Goal: Information Seeking & Learning: Understand process/instructions

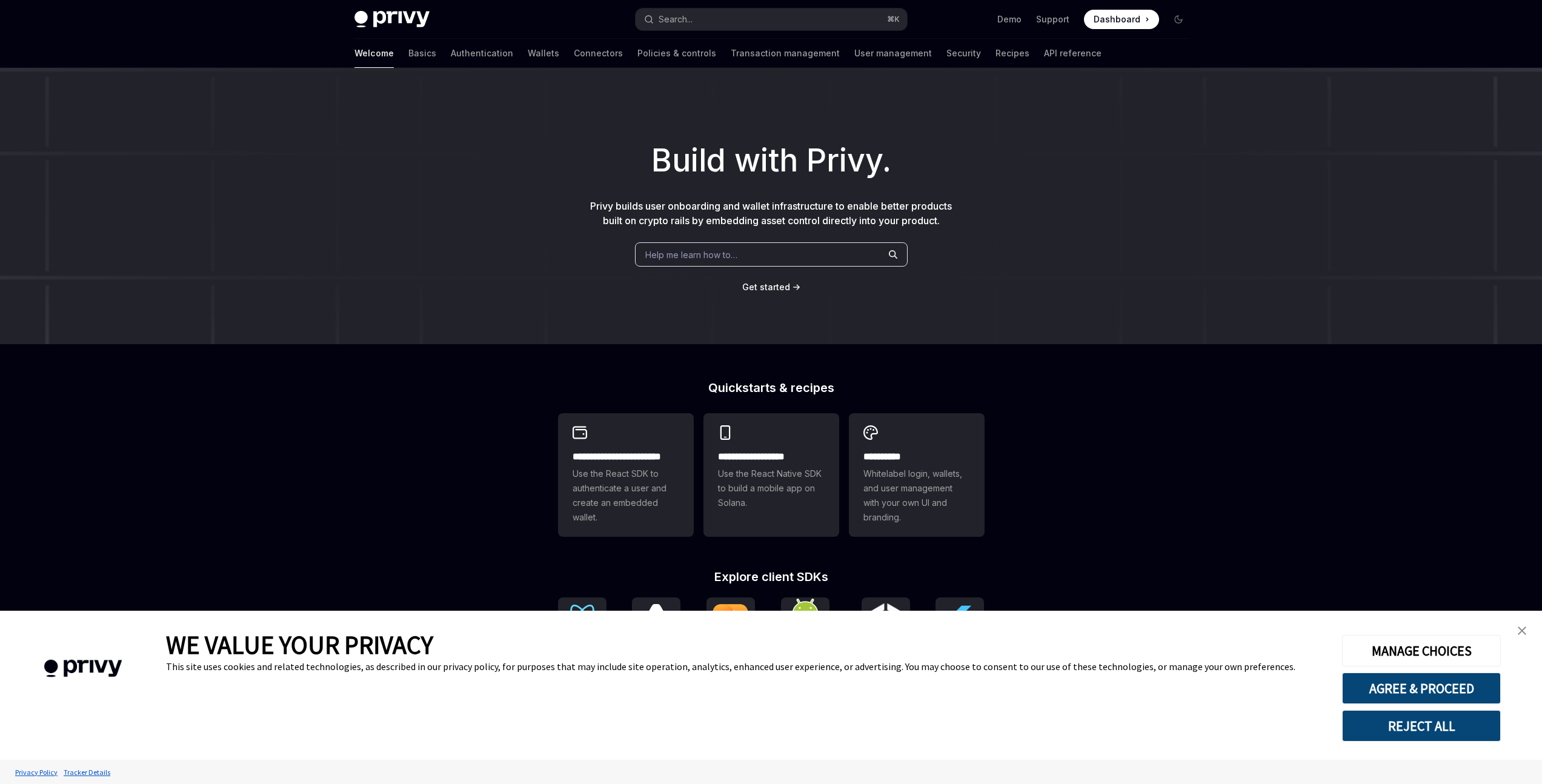
type textarea "*"
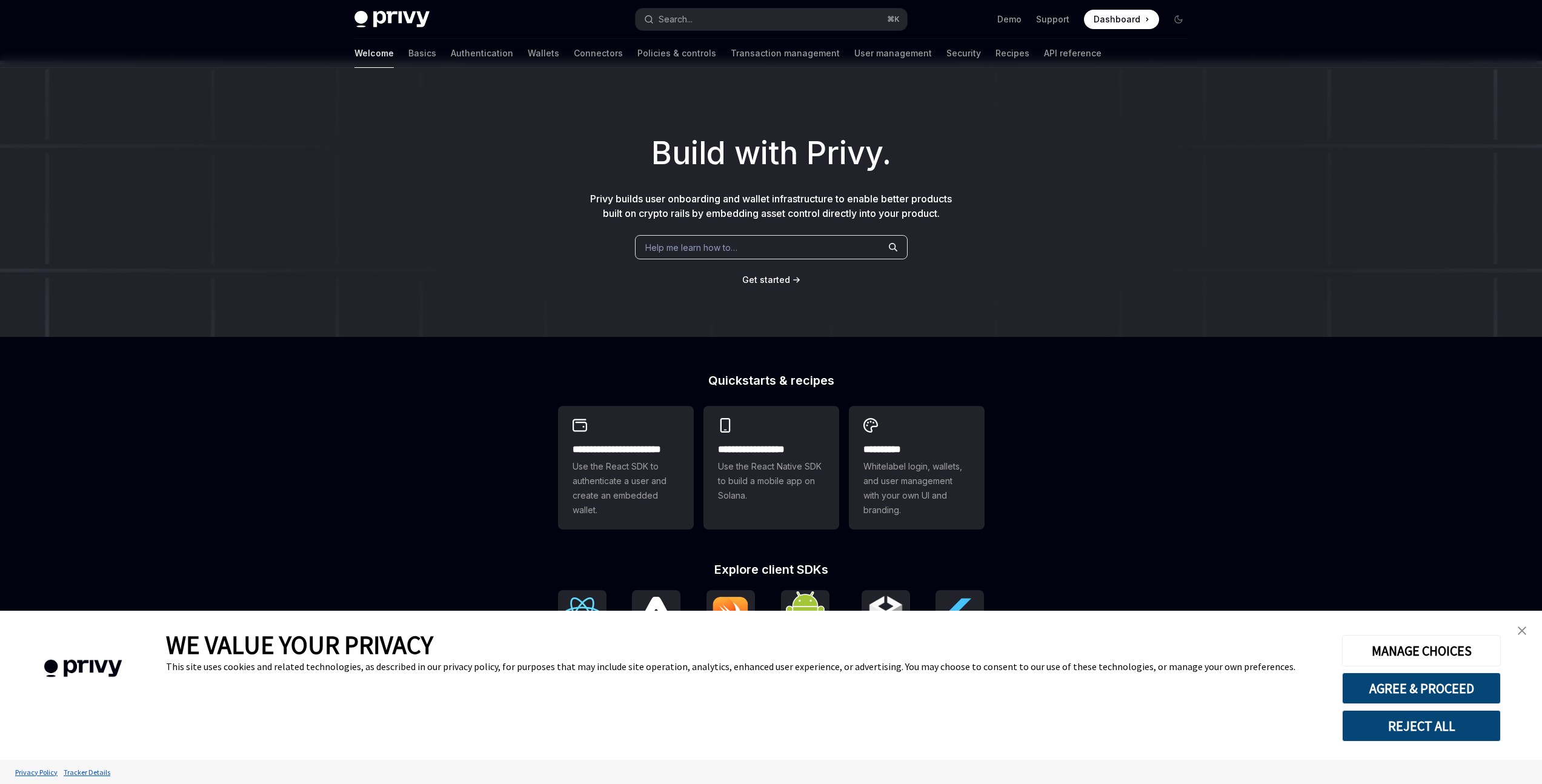
scroll to position [179, 0]
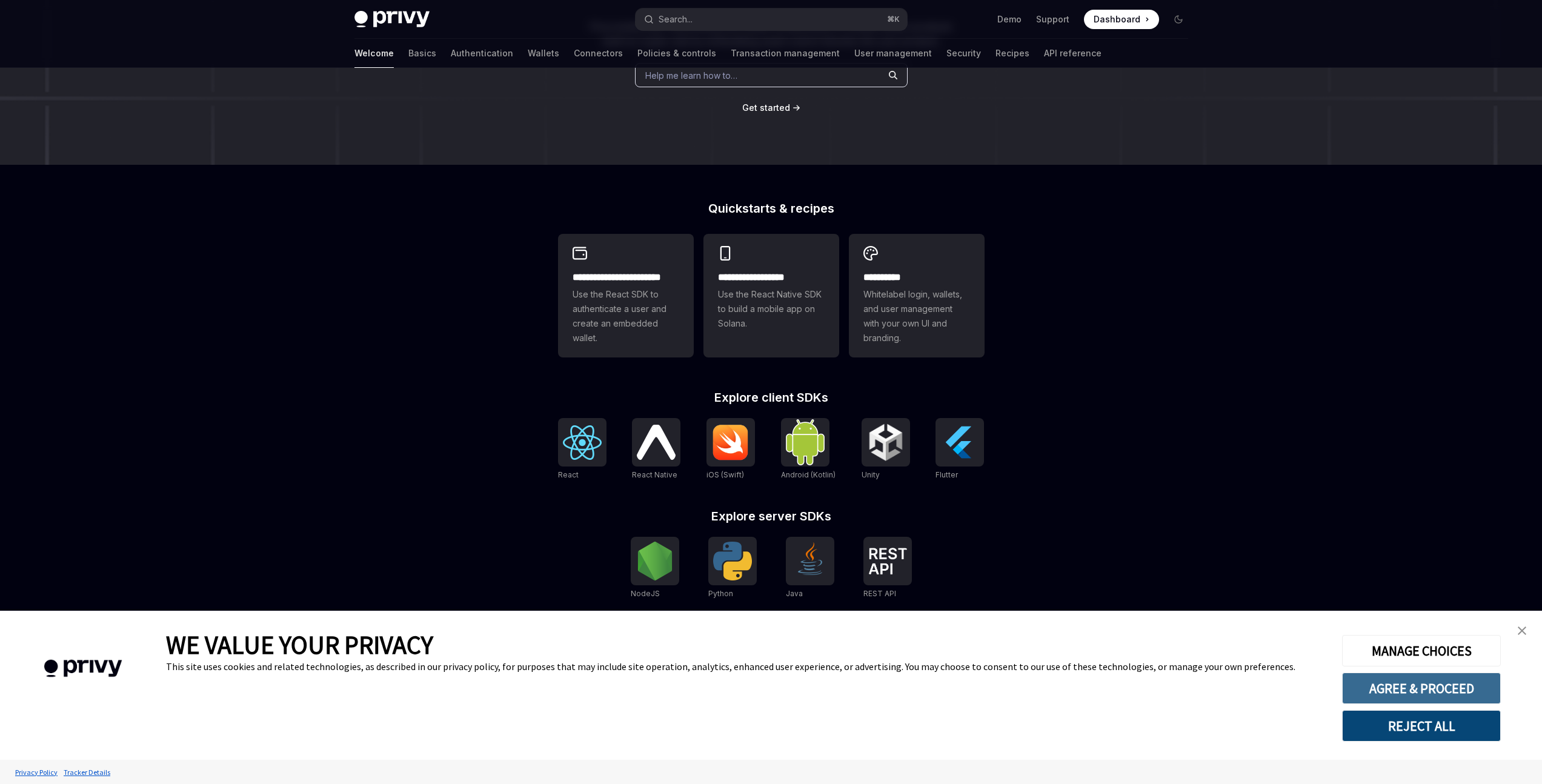
click at [1410, 697] on button "AGREE & PROCEED" at bounding box center [1421, 688] width 159 height 31
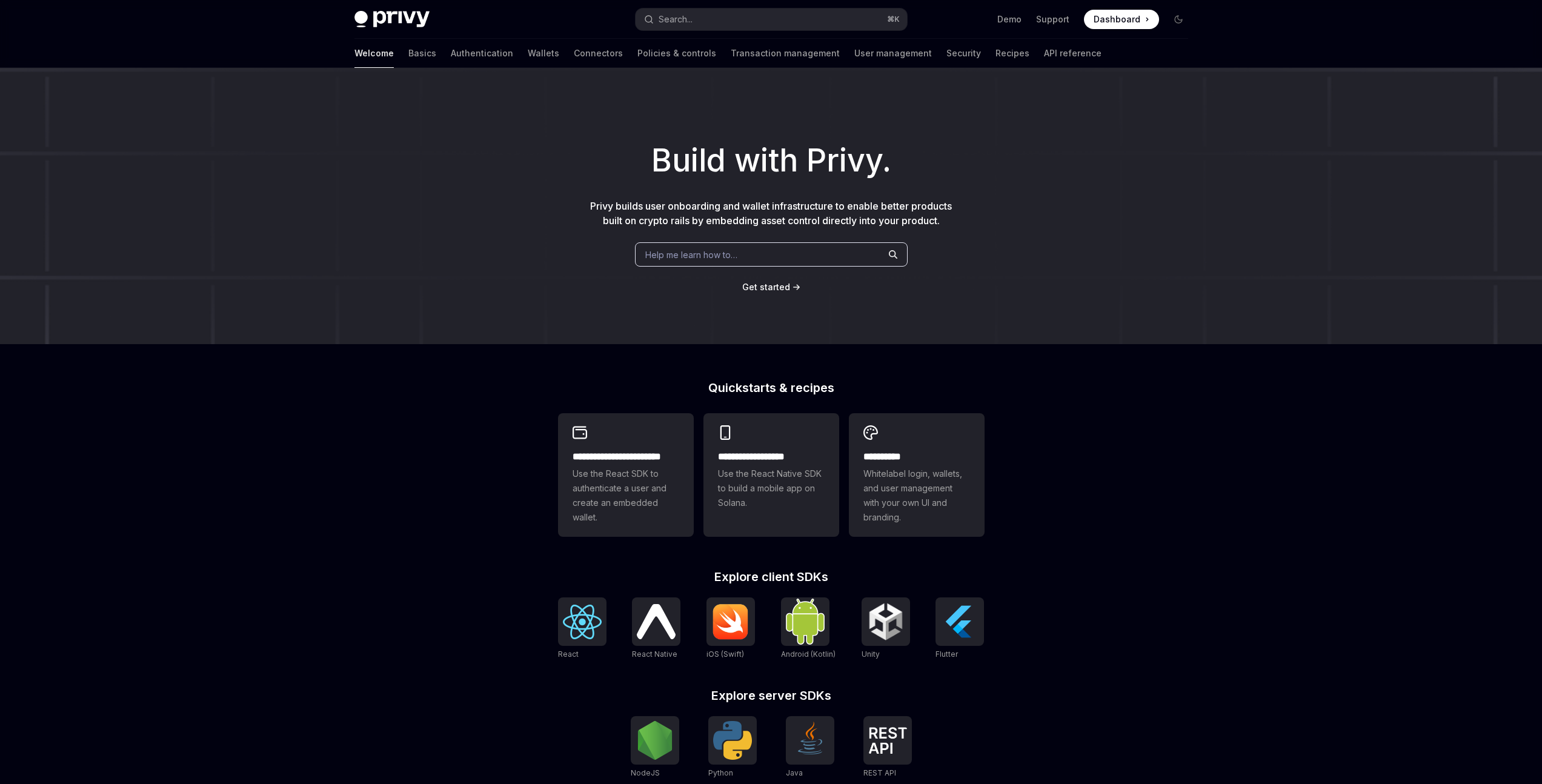
click at [695, 257] on span "Help me learn how to…" at bounding box center [691, 255] width 92 height 13
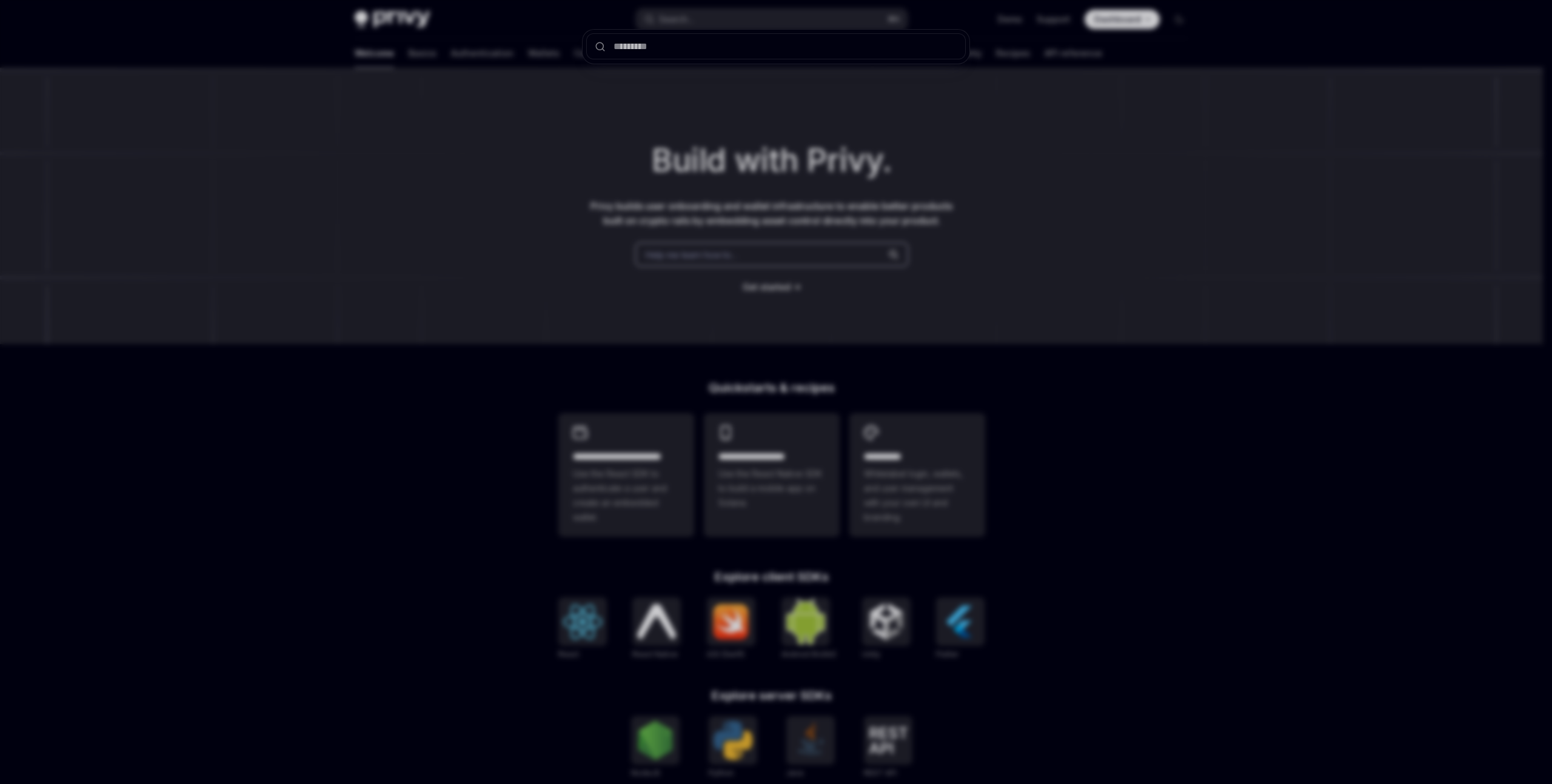
click at [430, 165] on div at bounding box center [776, 392] width 1552 height 784
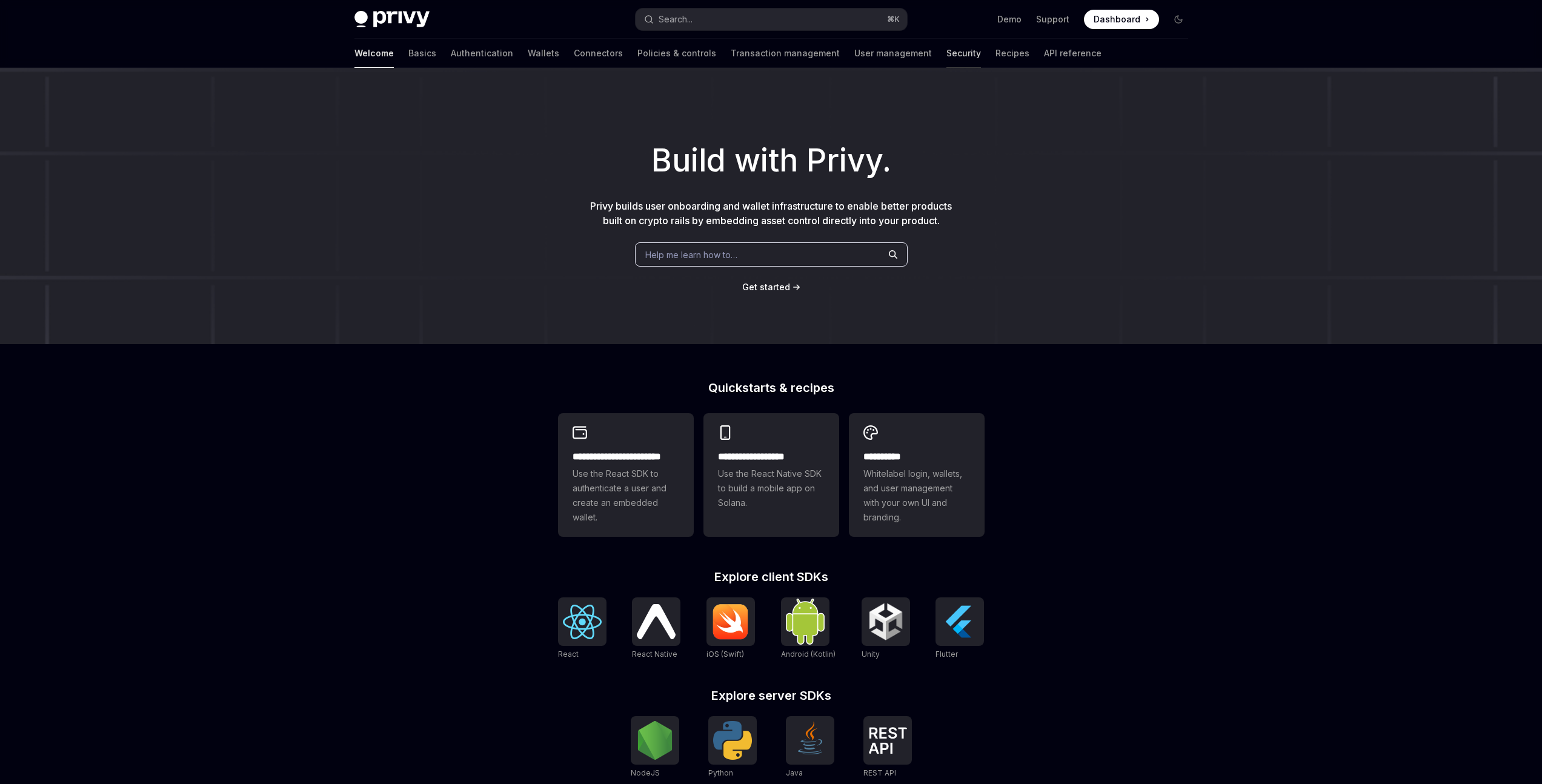
click at [947, 55] on link "Security" at bounding box center [964, 53] width 35 height 29
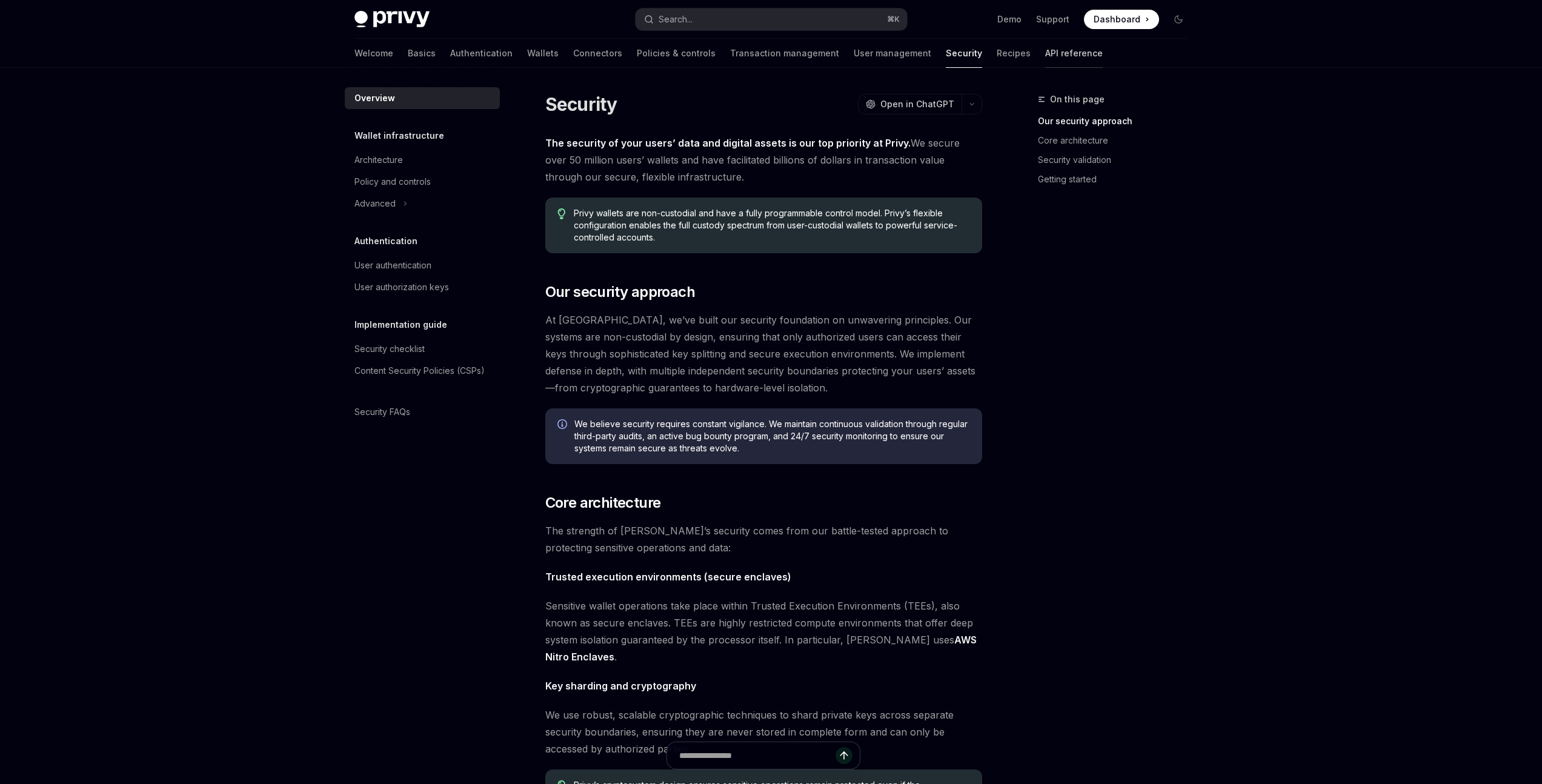
click at [1046, 54] on link "API reference" at bounding box center [1074, 53] width 57 height 29
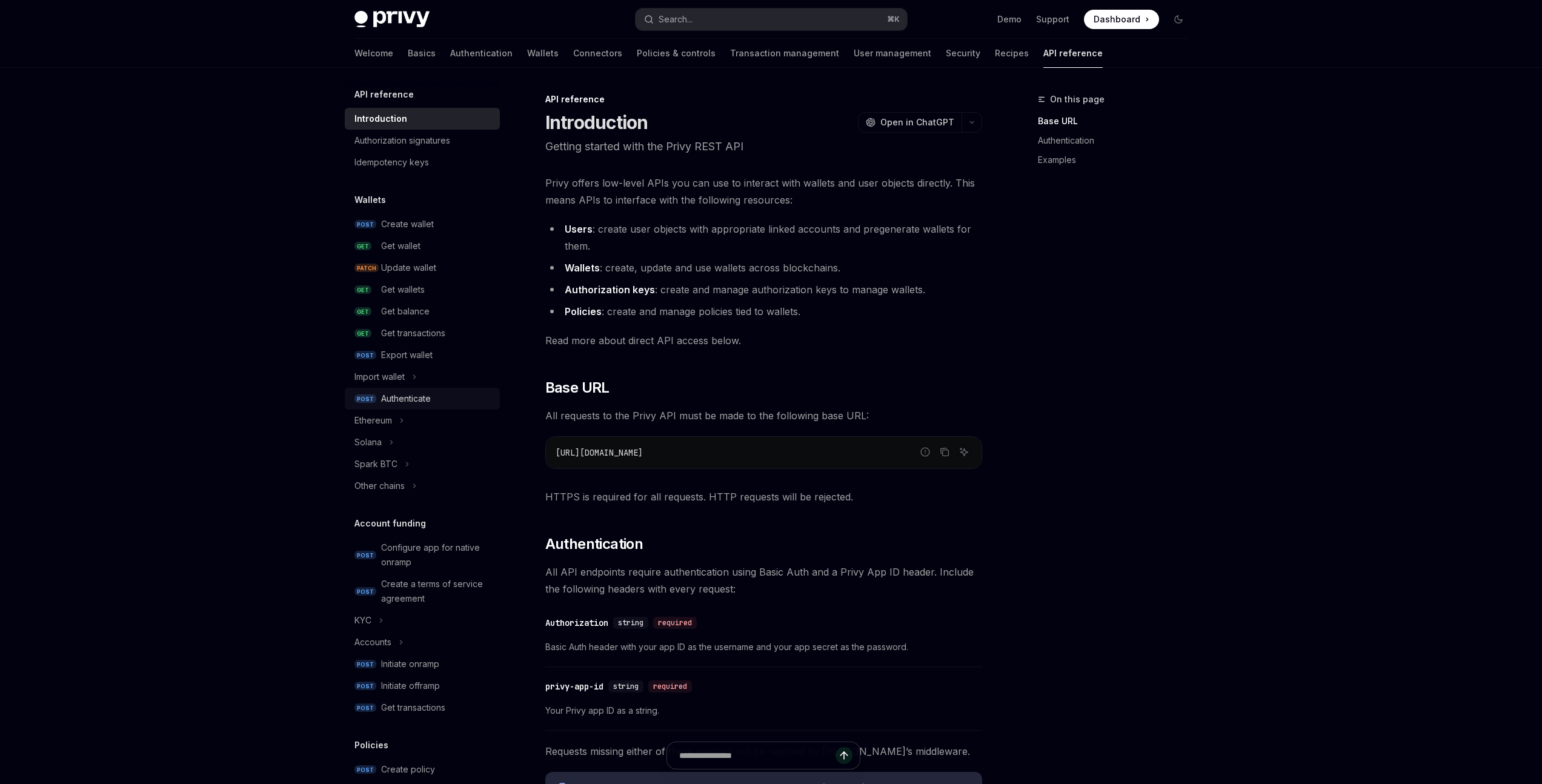
click at [409, 400] on div "Authenticate" at bounding box center [406, 398] width 50 height 15
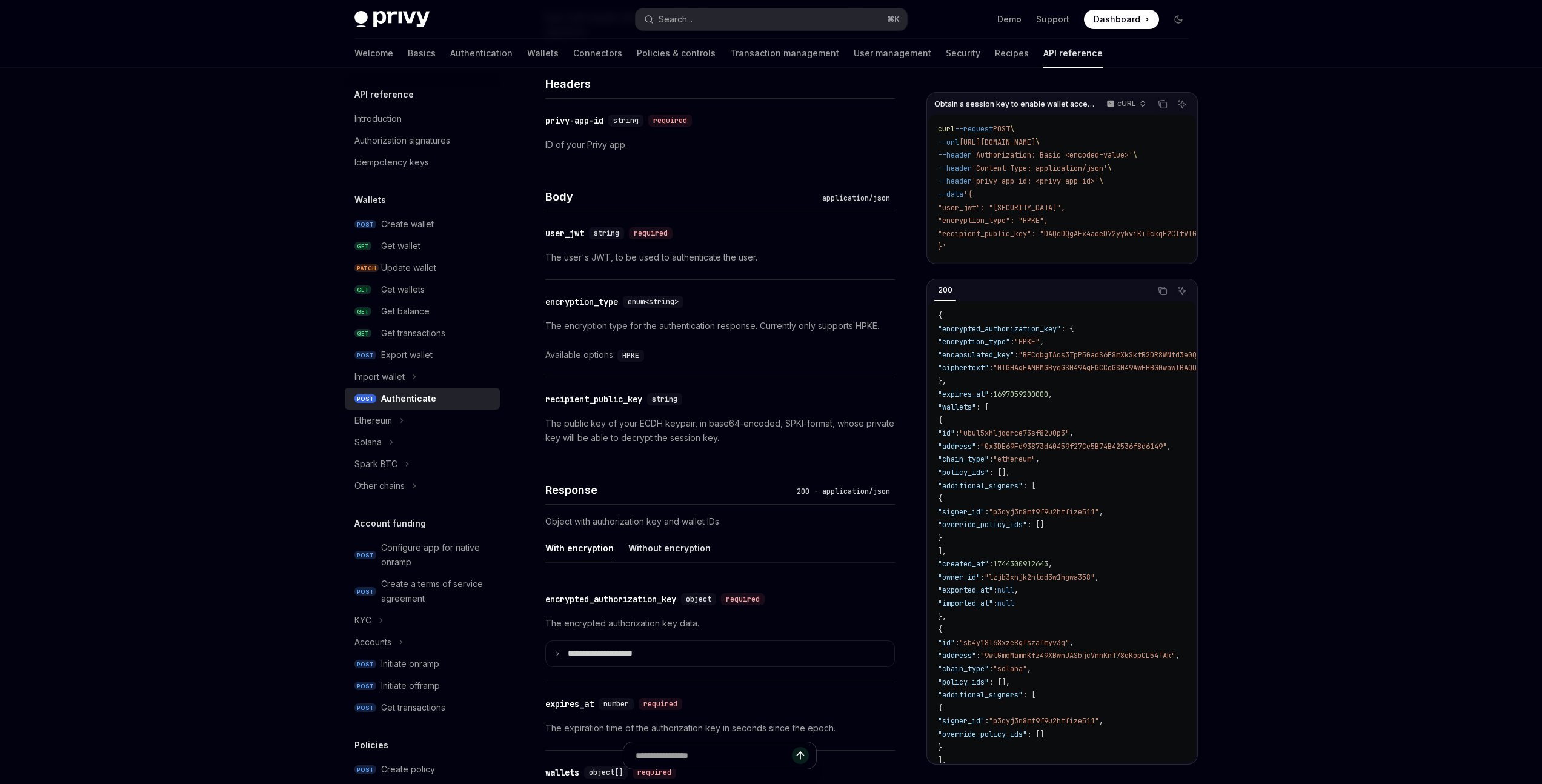
scroll to position [836, 0]
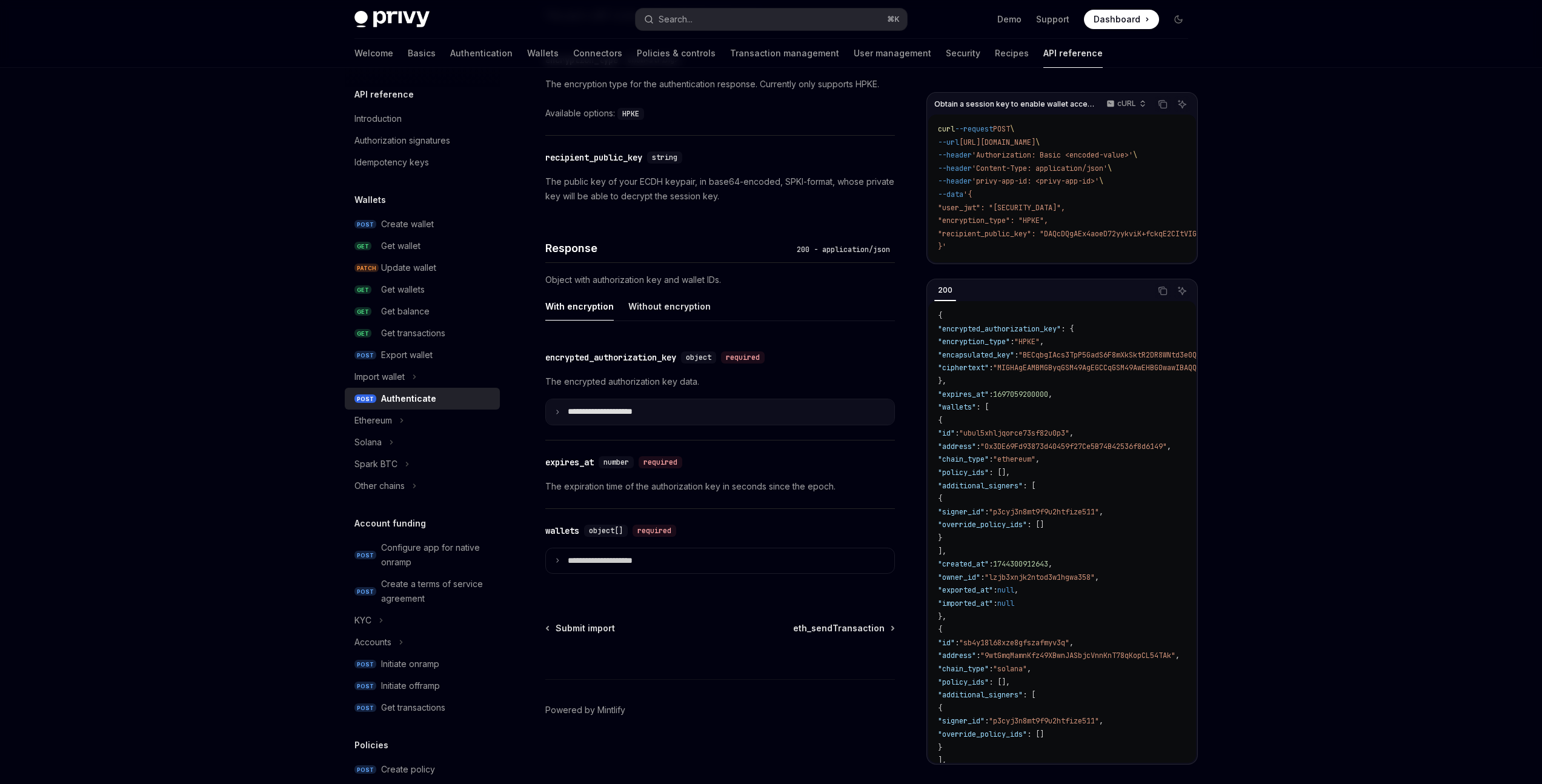
click at [595, 410] on p "**********" at bounding box center [609, 412] width 84 height 11
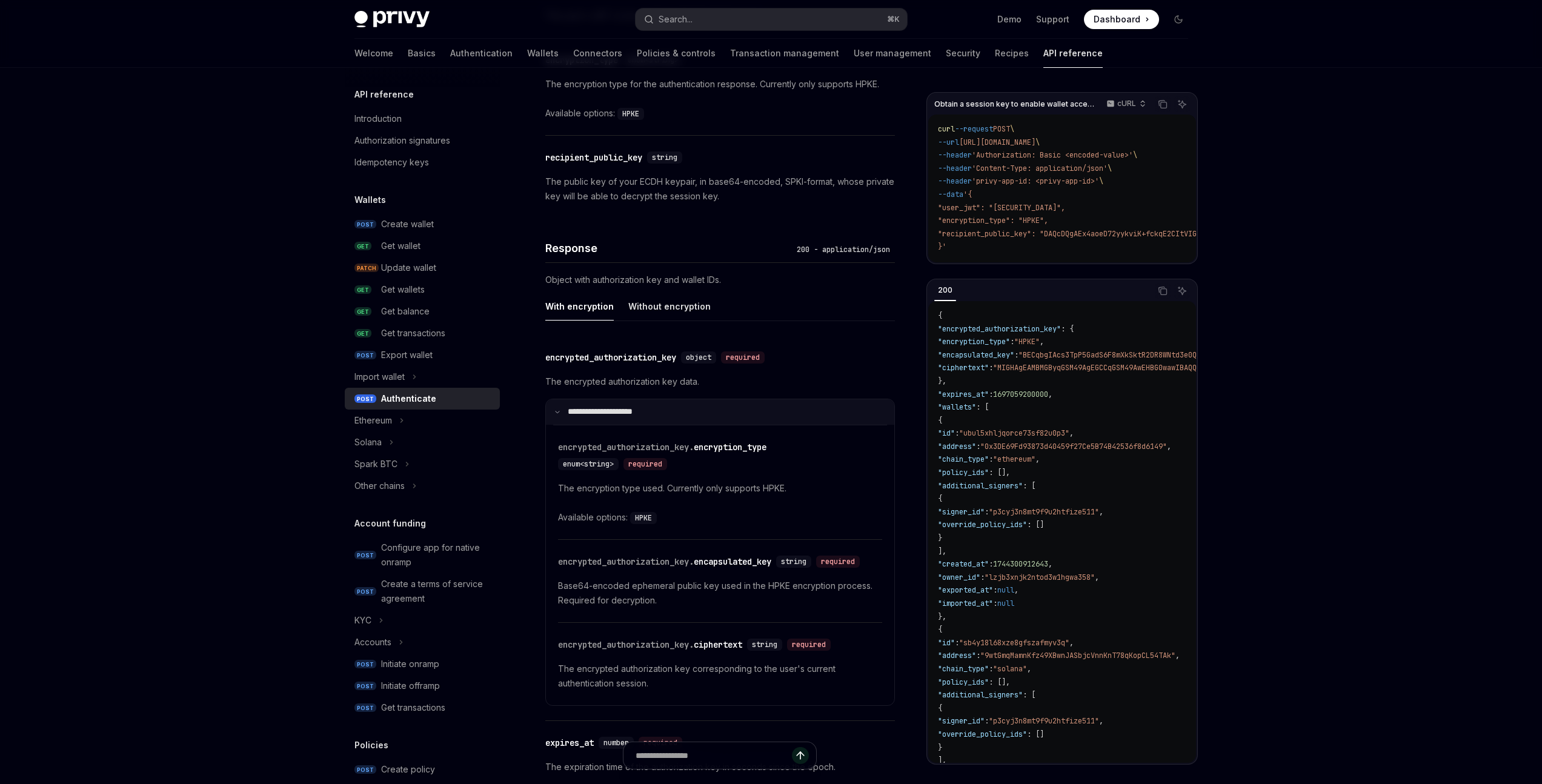
click at [600, 409] on p "**********" at bounding box center [608, 412] width 81 height 11
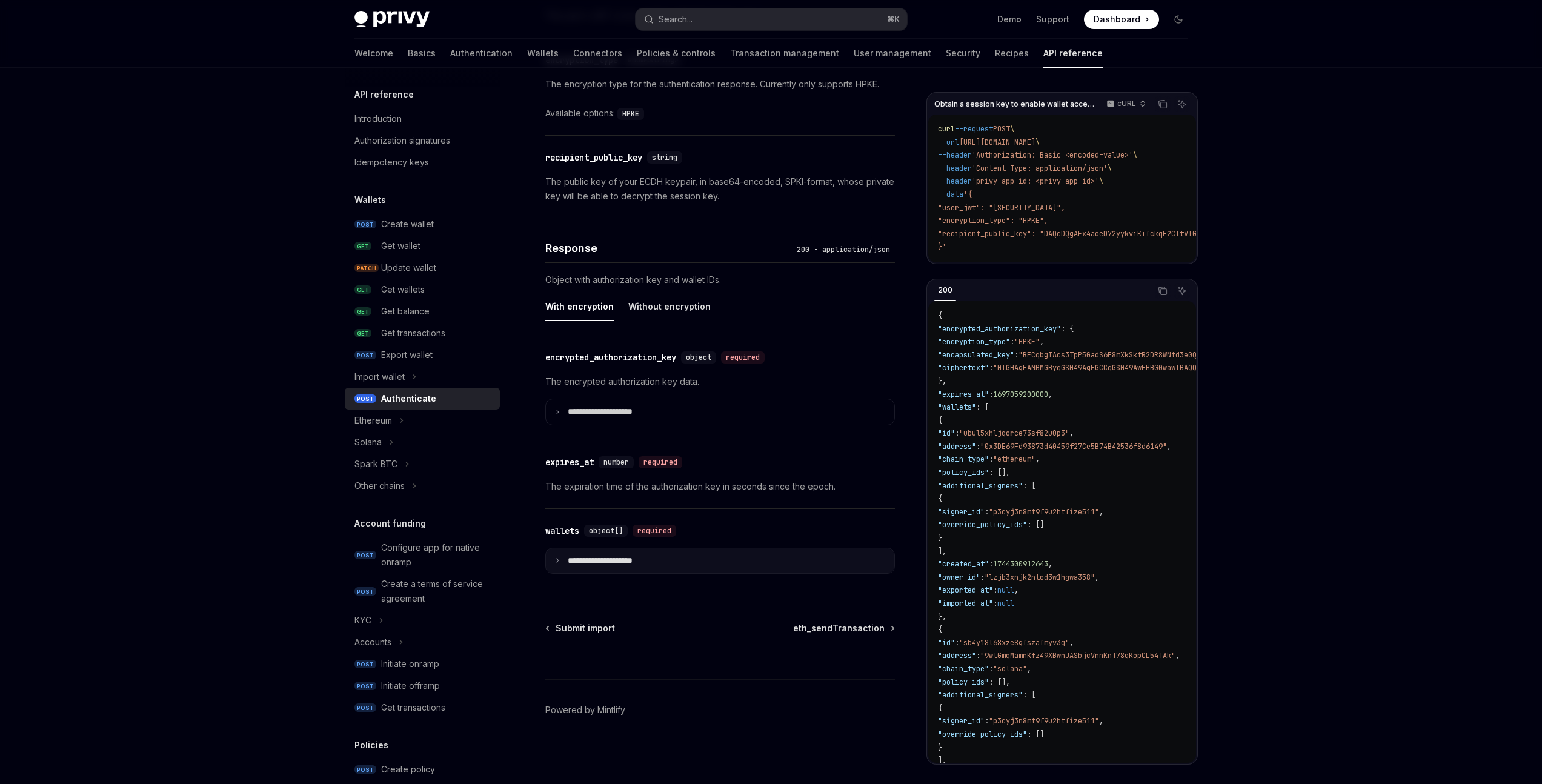
click at [602, 557] on p "**********" at bounding box center [609, 561] width 84 height 11
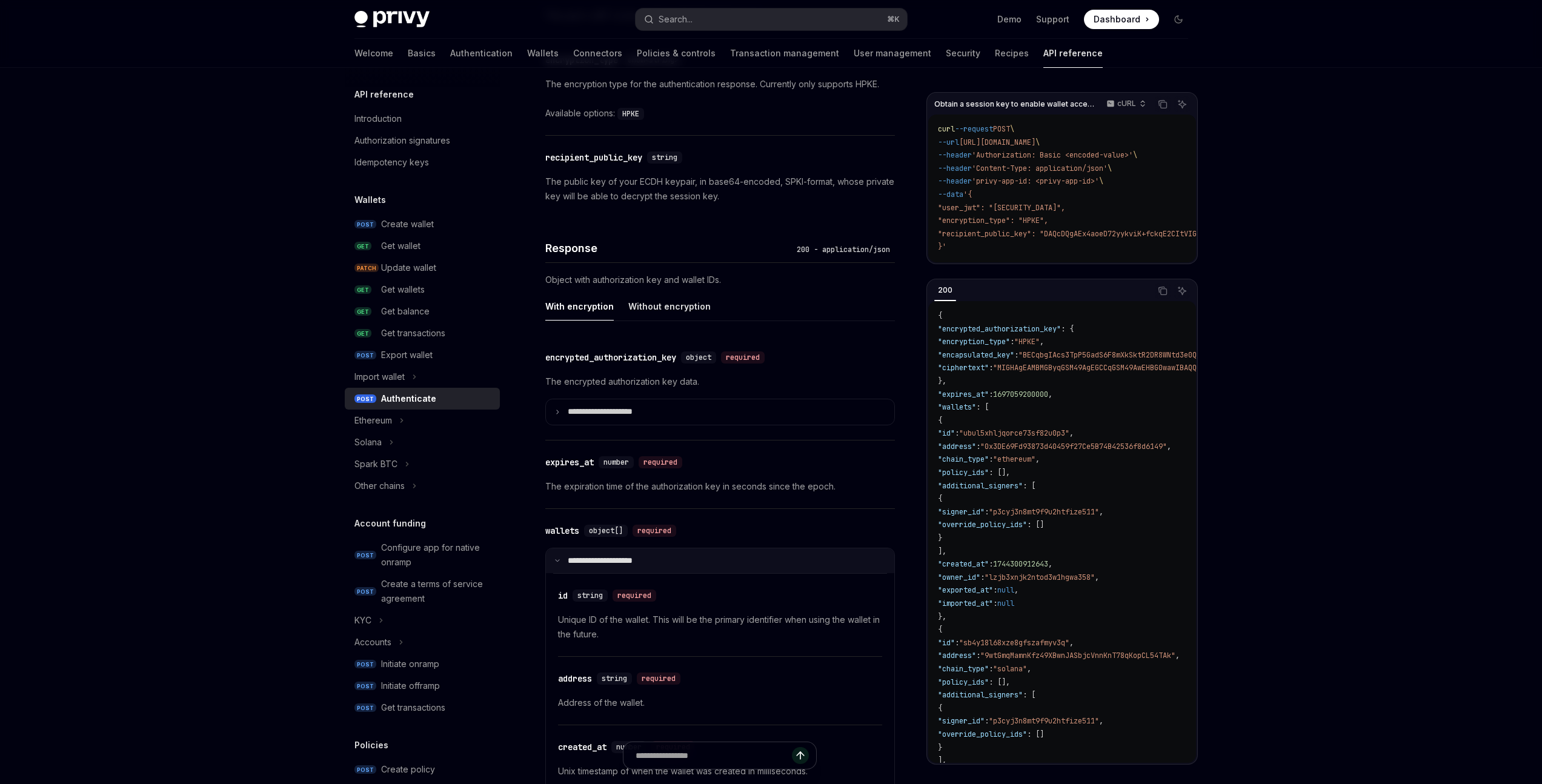
click at [613, 557] on p "**********" at bounding box center [608, 561] width 81 height 11
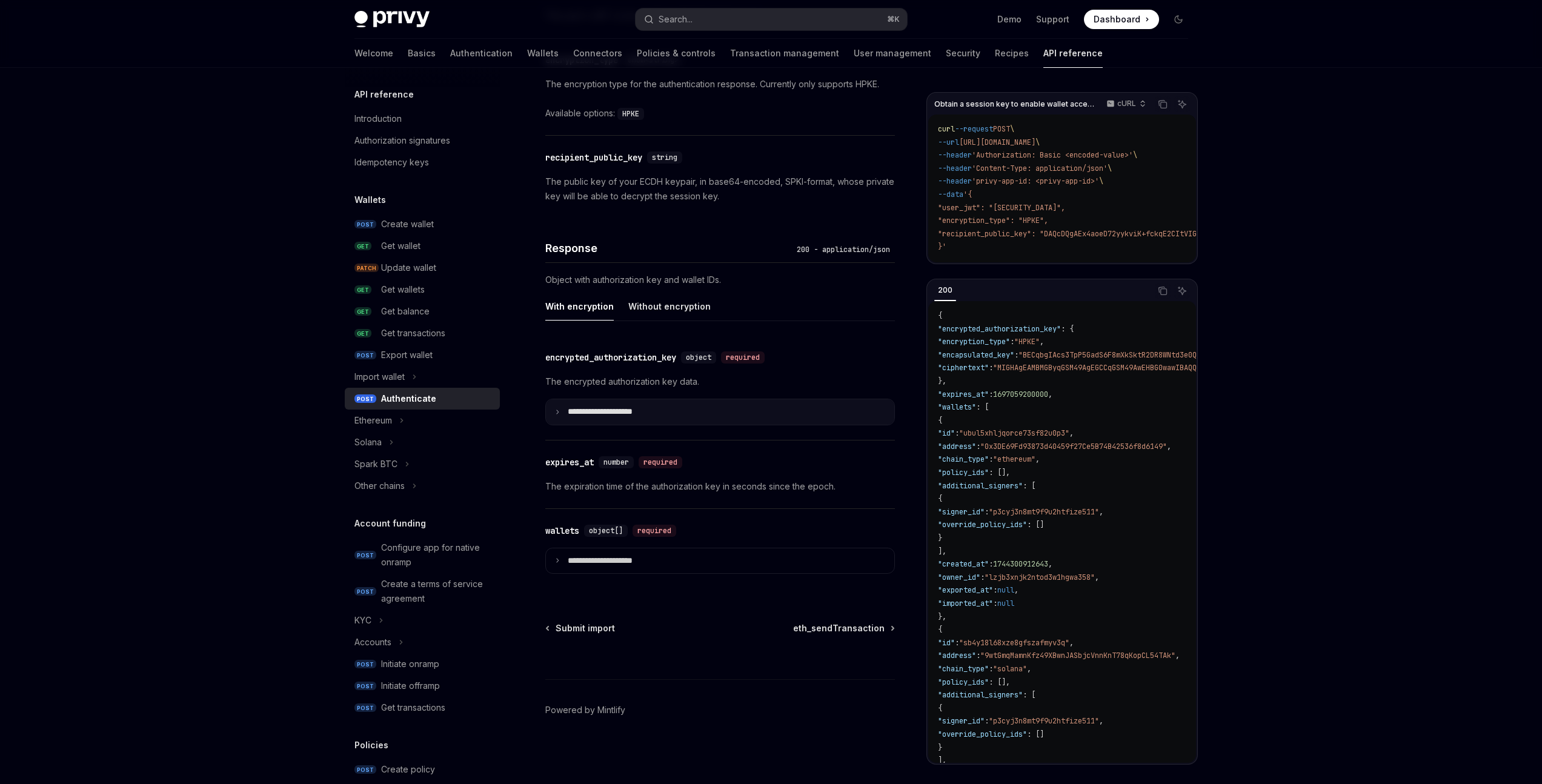
click at [585, 407] on p "**********" at bounding box center [609, 412] width 84 height 11
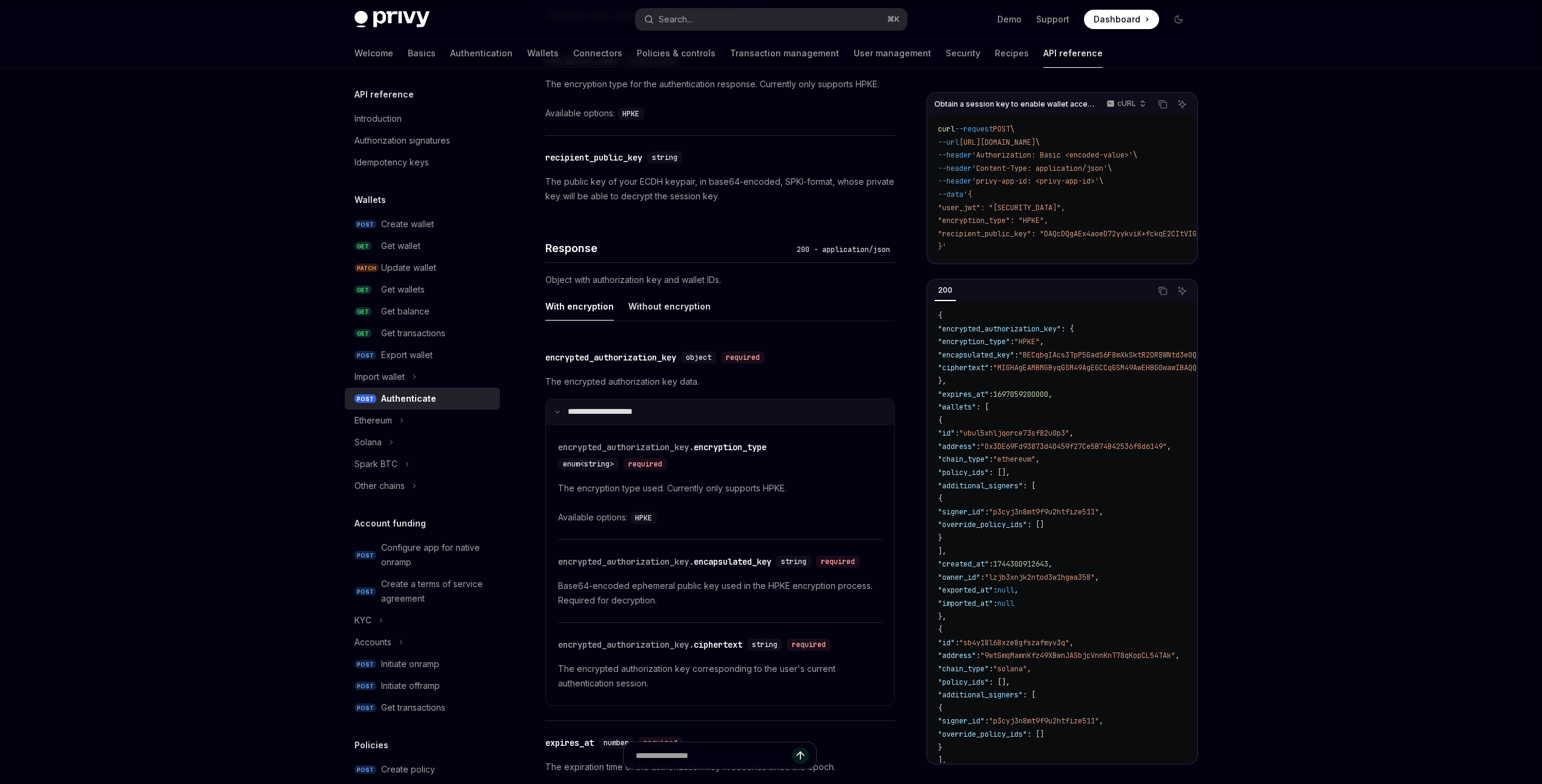
click at [600, 407] on p "**********" at bounding box center [608, 412] width 81 height 11
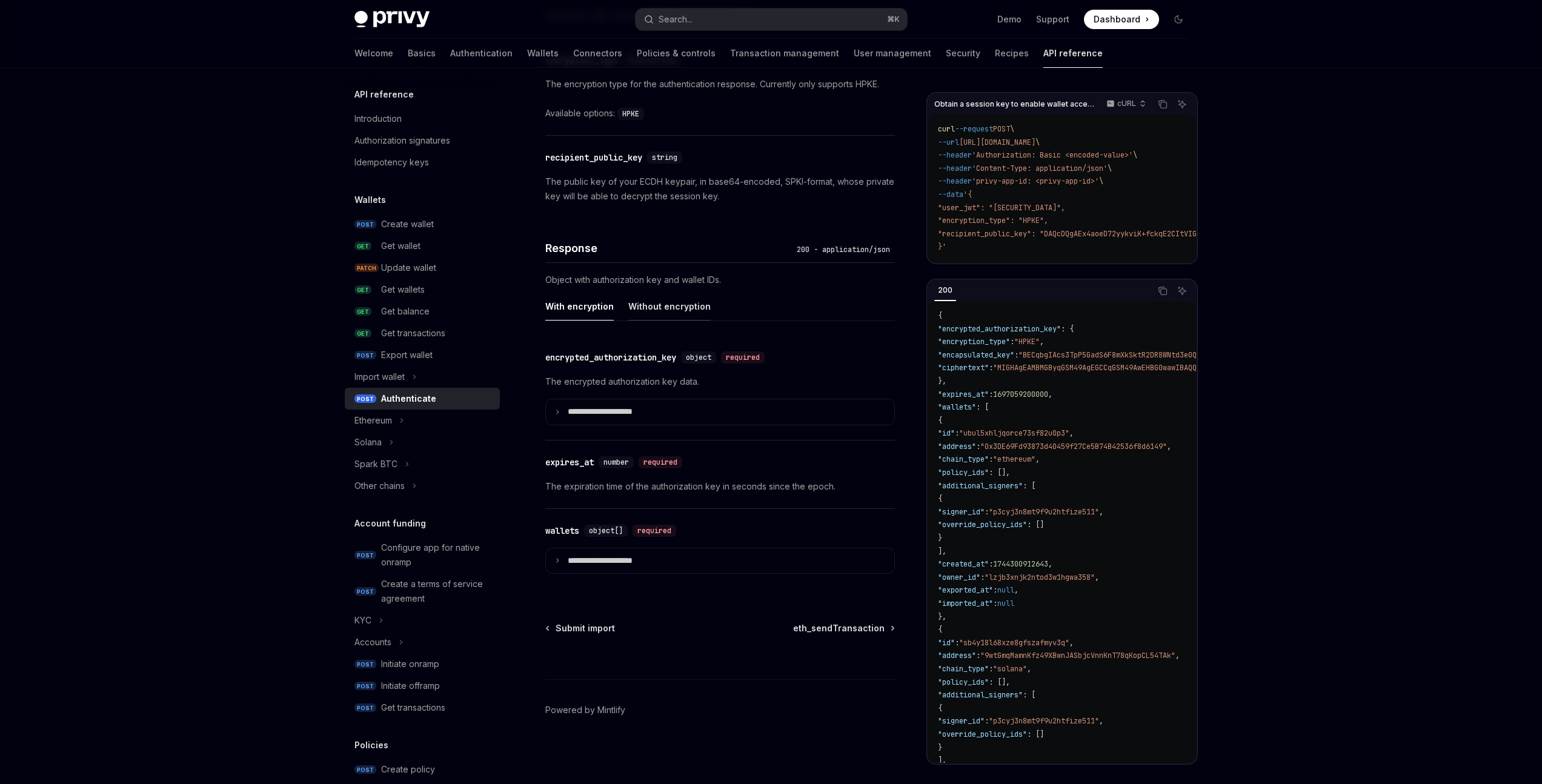
click at [637, 307] on div "Without encryption" at bounding box center [669, 306] width 83 height 29
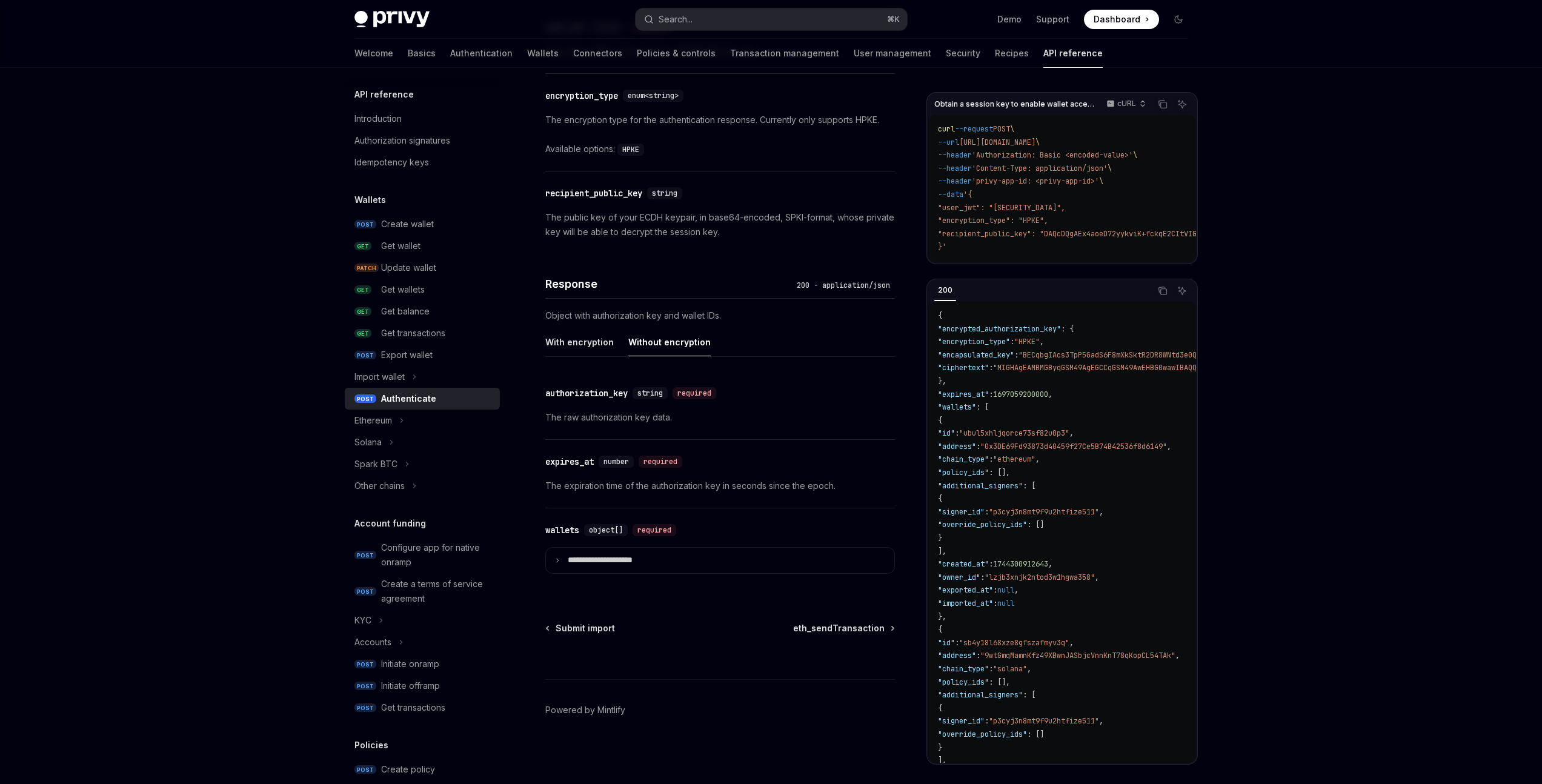
scroll to position [801, 0]
click at [566, 338] on div "With encryption" at bounding box center [579, 342] width 69 height 29
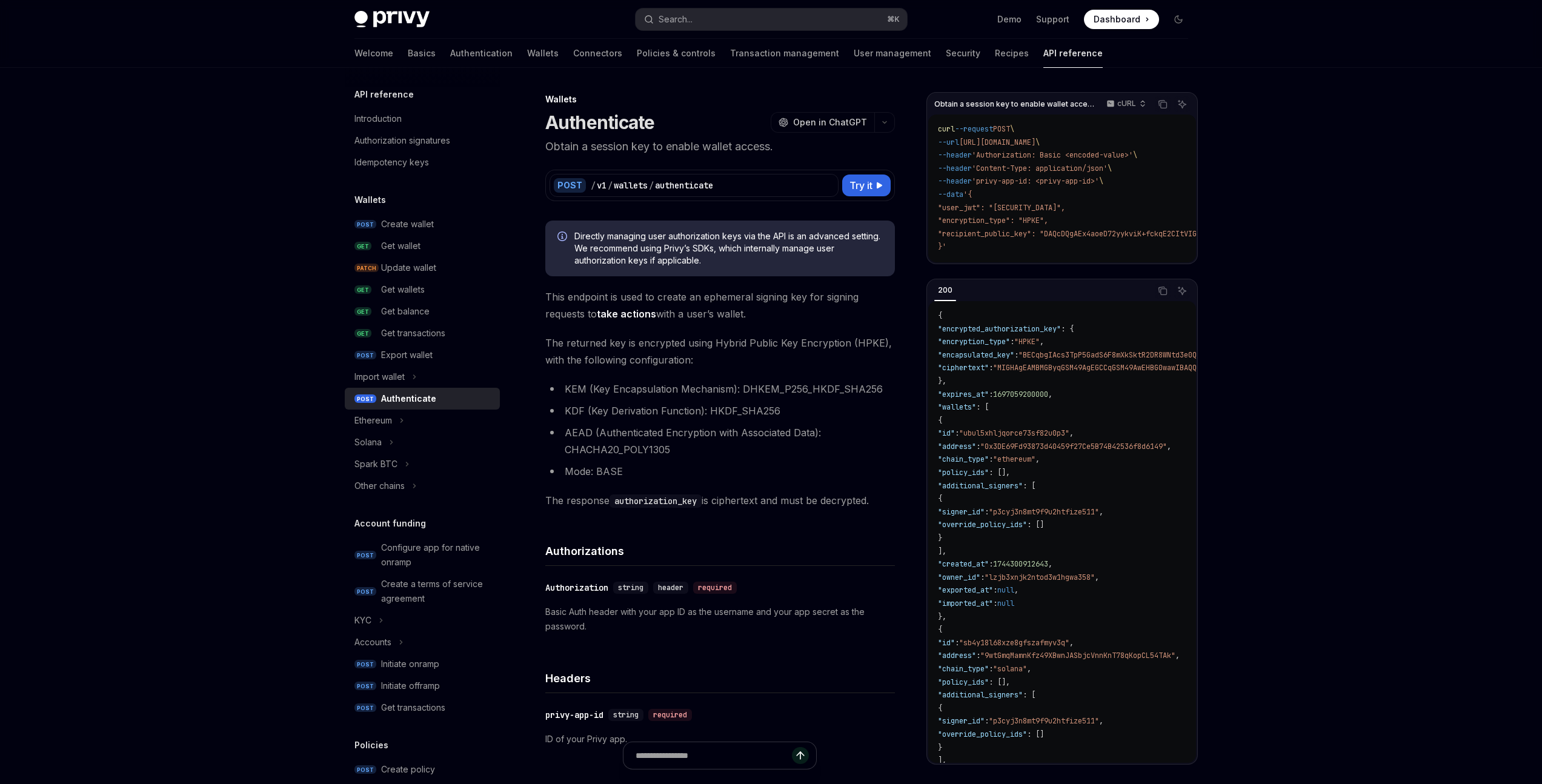
click at [644, 243] on span "Directly managing user authorization keys via the API is an advanced setting. W…" at bounding box center [728, 249] width 309 height 37
click at [641, 247] on span "Directly managing user authorization keys via the API is an advanced setting. W…" at bounding box center [728, 249] width 309 height 37
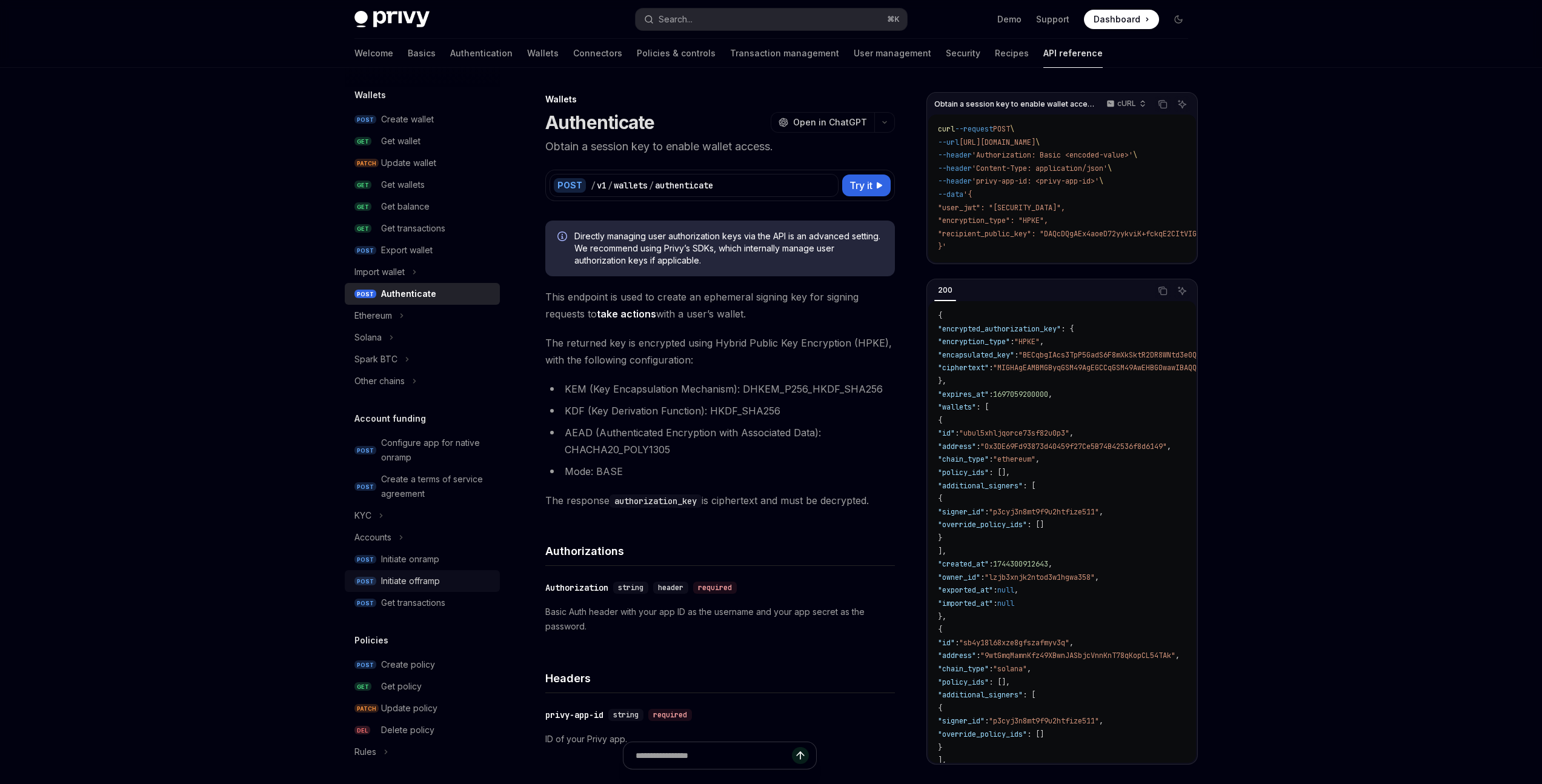
scroll to position [262, 0]
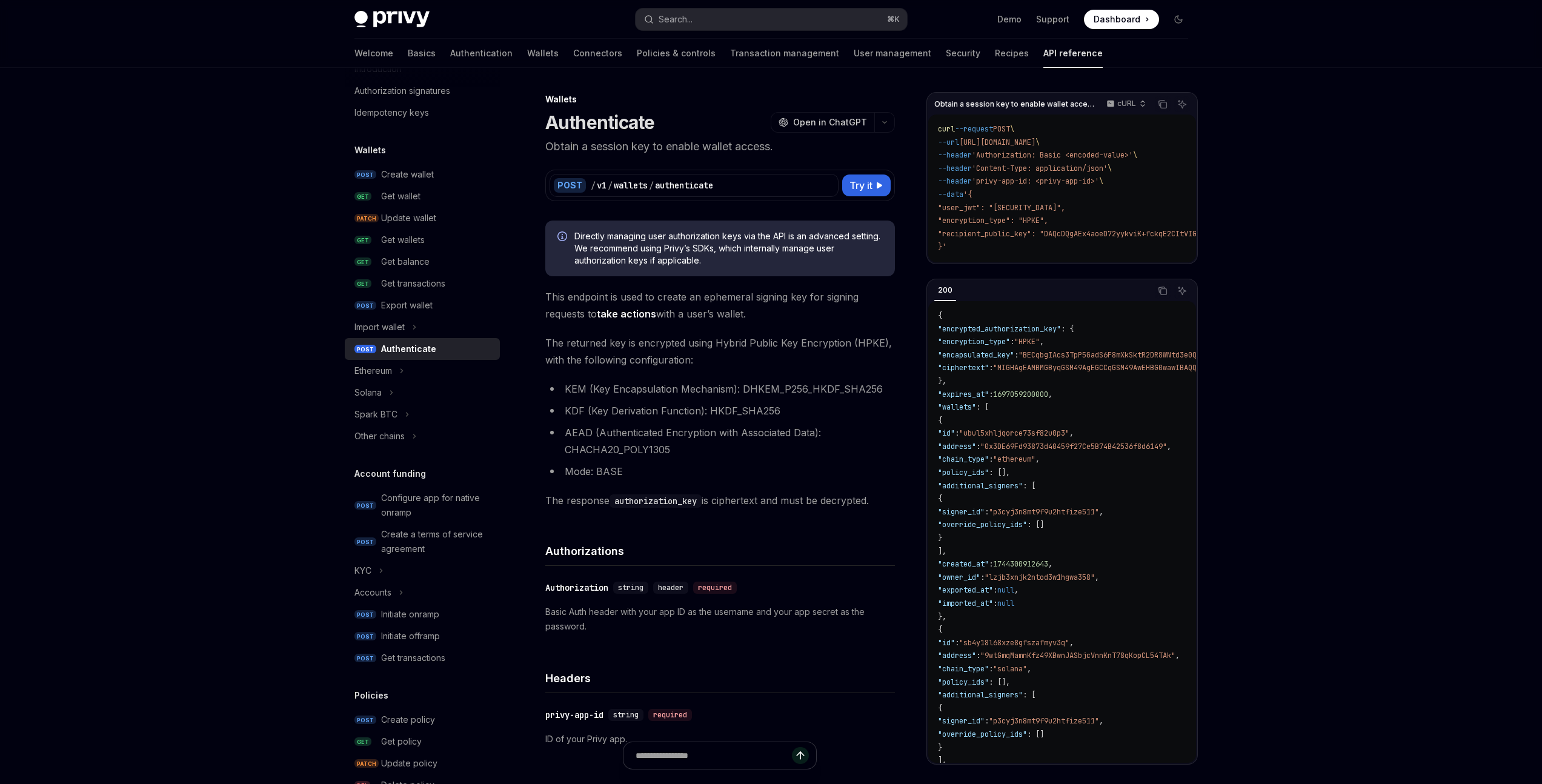
scroll to position [0, 0]
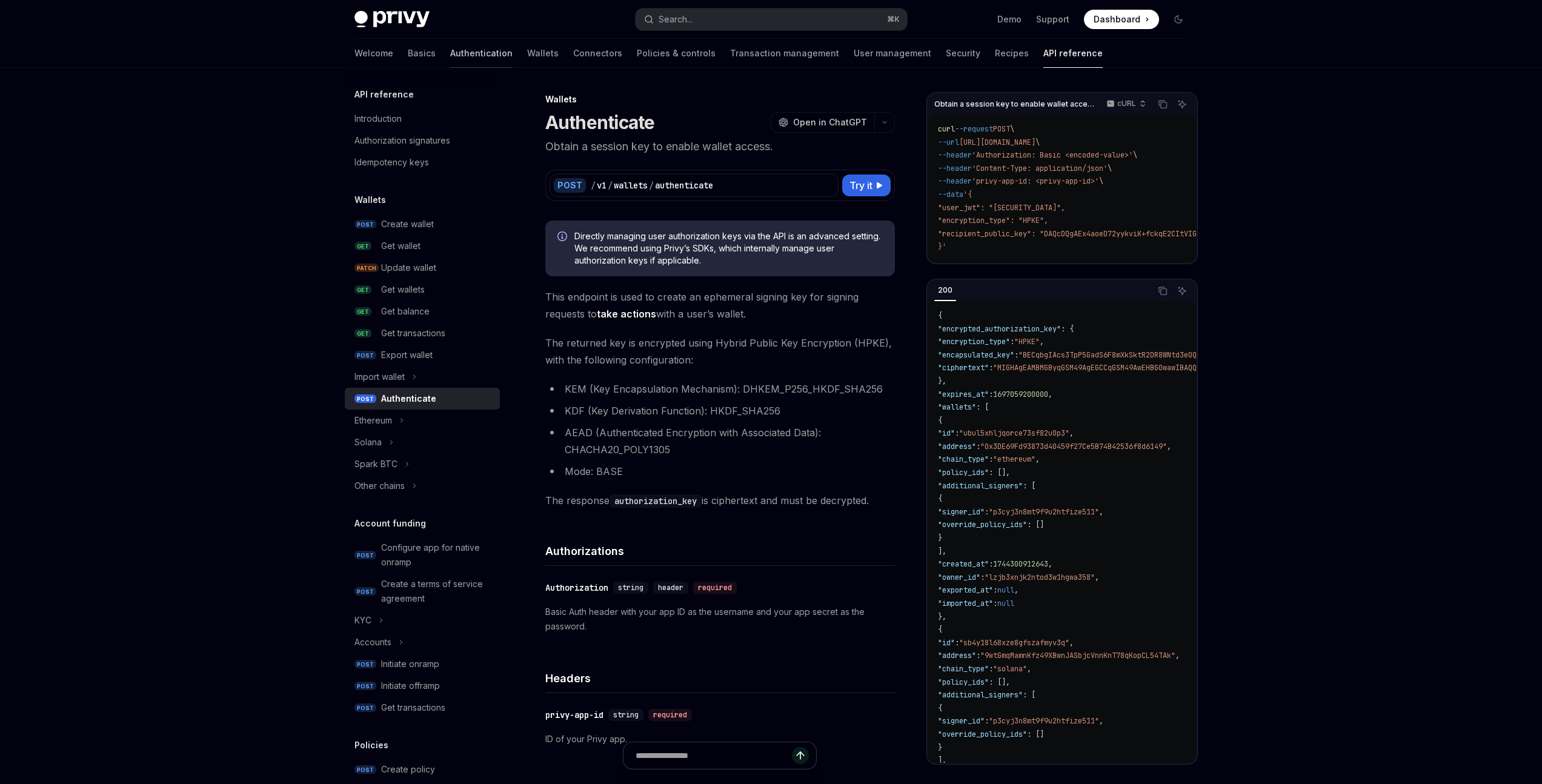
click at [450, 54] on link "Authentication" at bounding box center [482, 53] width 63 height 29
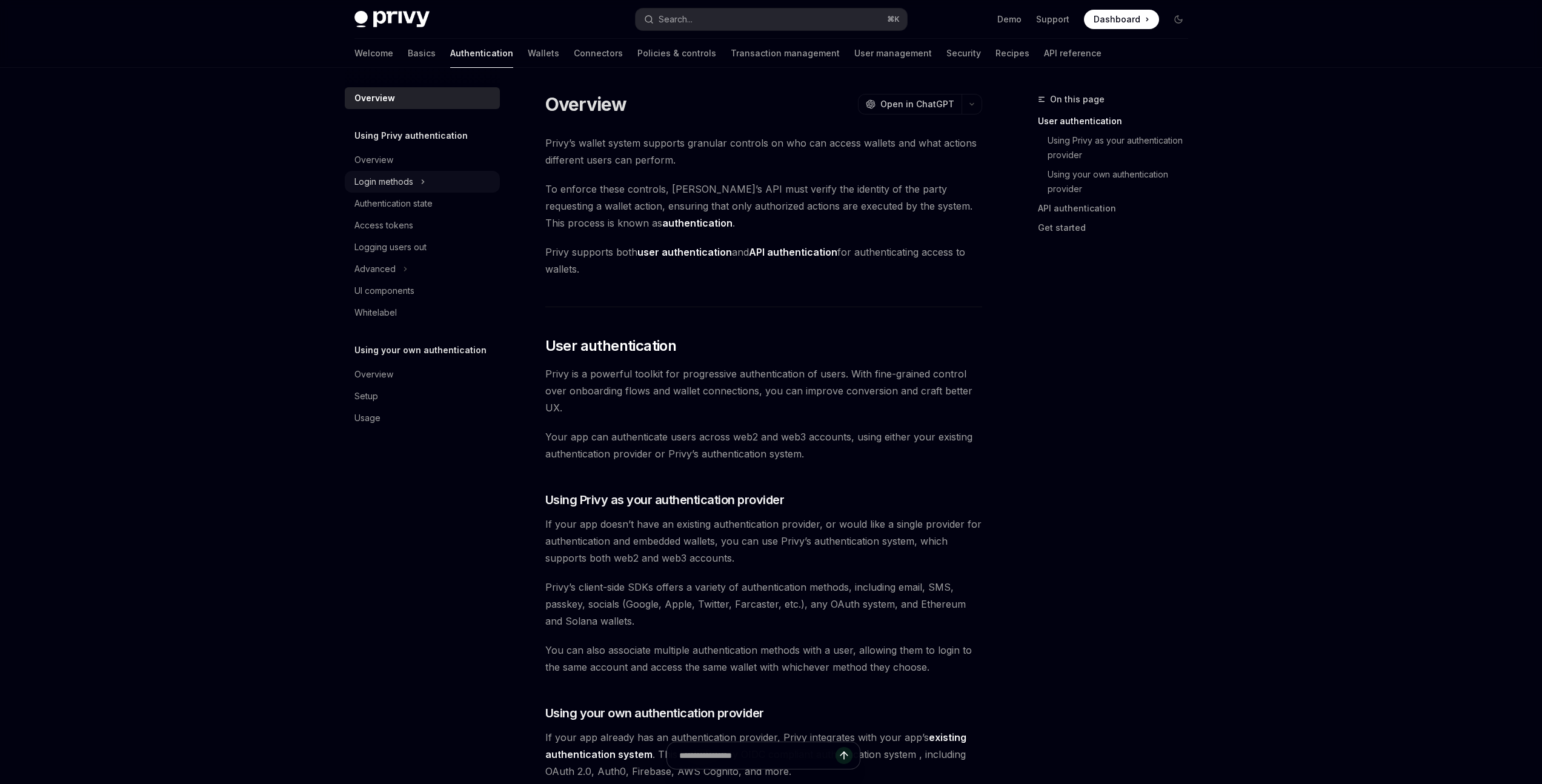
click at [409, 180] on div "Login methods" at bounding box center [384, 182] width 59 height 15
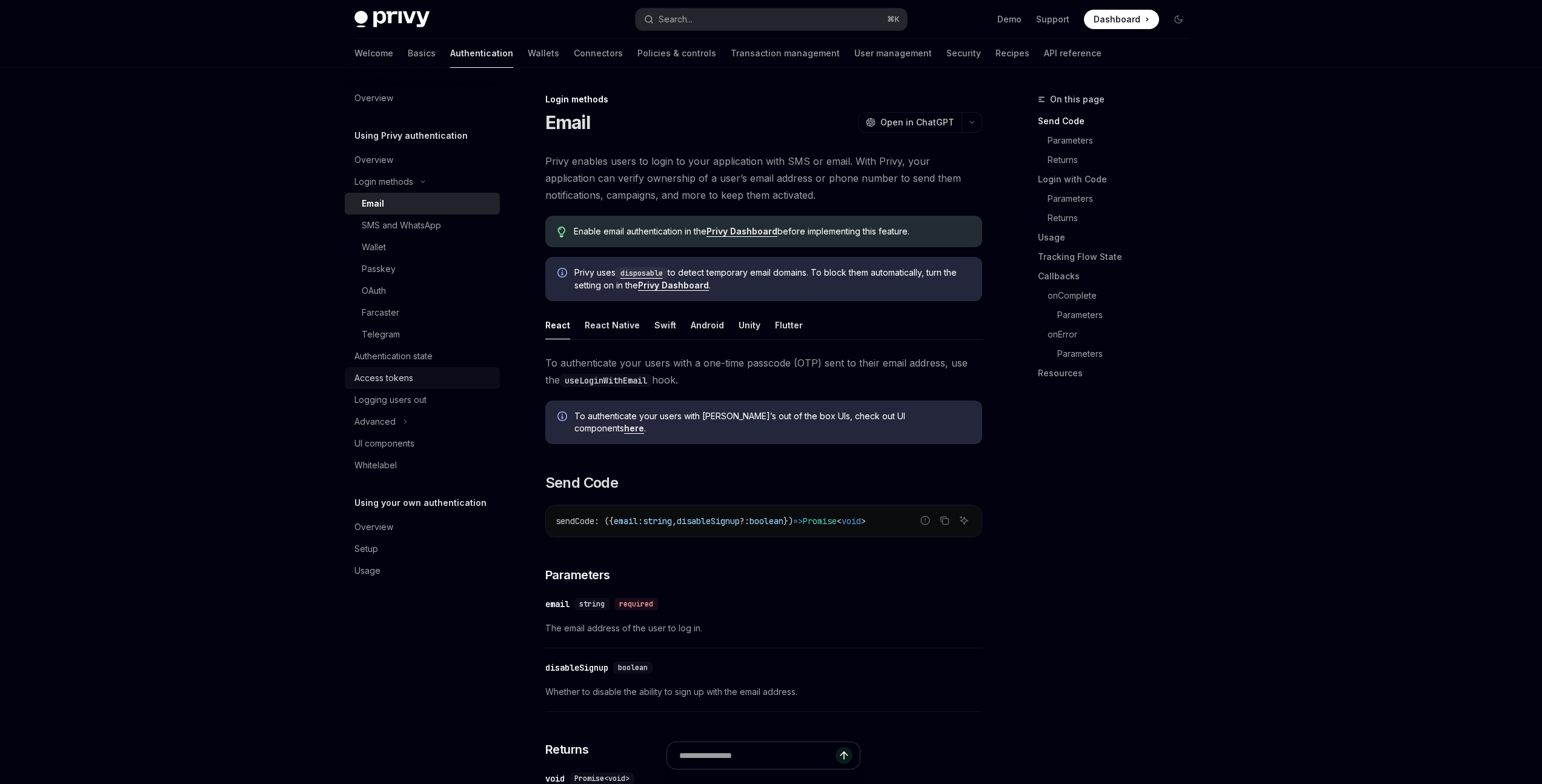
click at [398, 373] on div "Access tokens" at bounding box center [384, 378] width 59 height 15
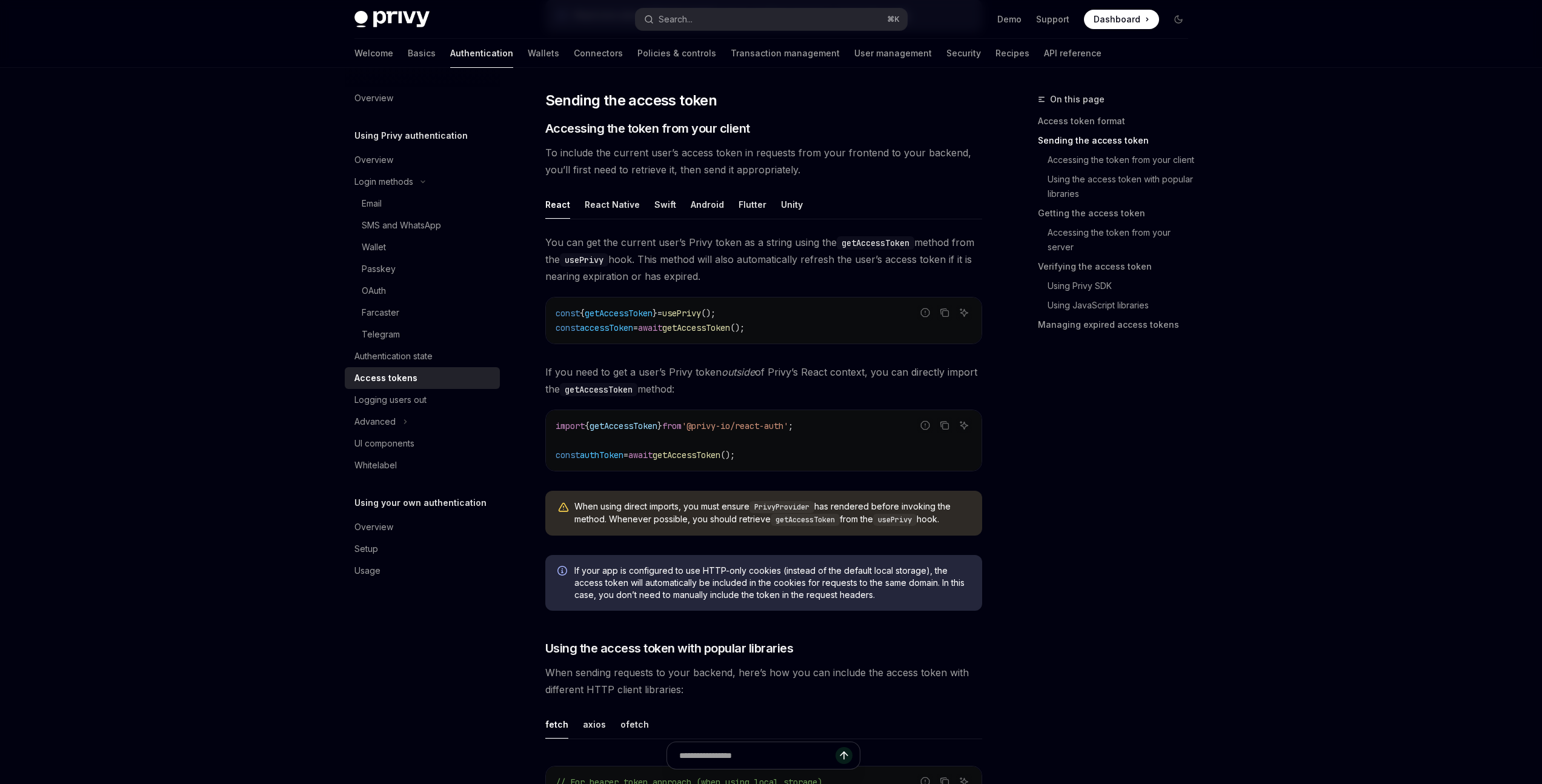
scroll to position [473, 0]
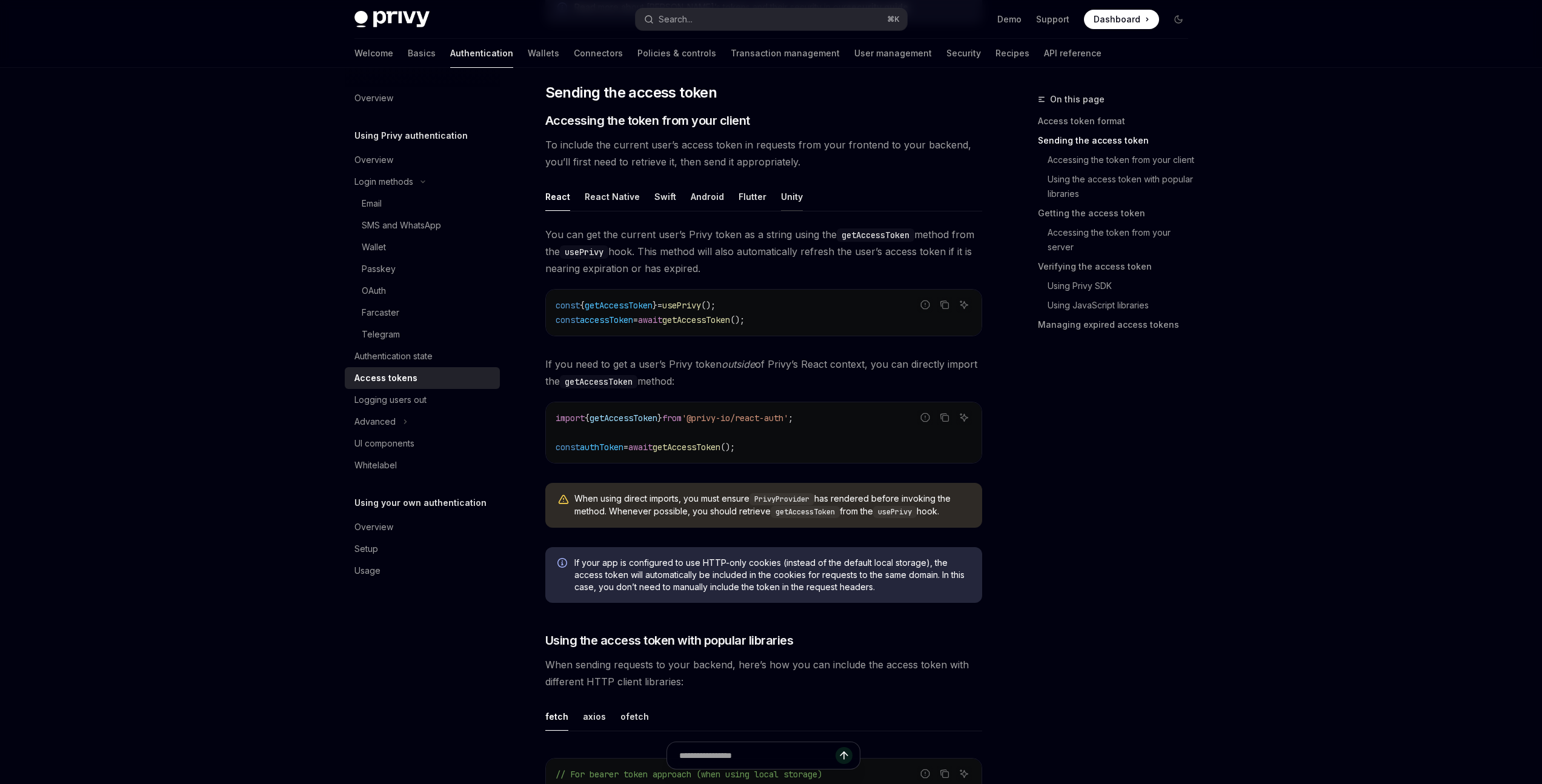
click at [785, 195] on div "Unity" at bounding box center [792, 196] width 22 height 29
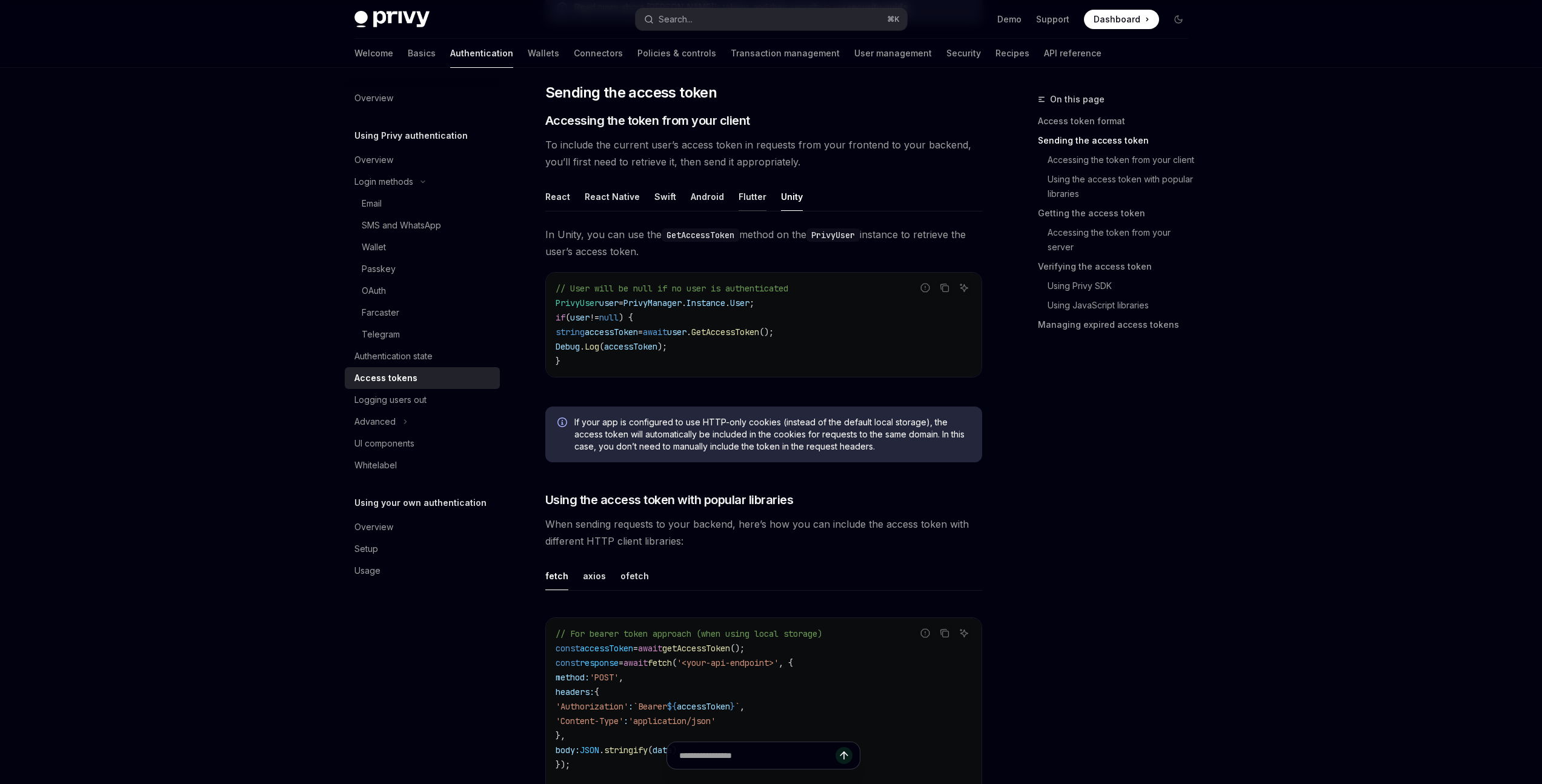
click at [743, 197] on div "Flutter" at bounding box center [753, 196] width 28 height 29
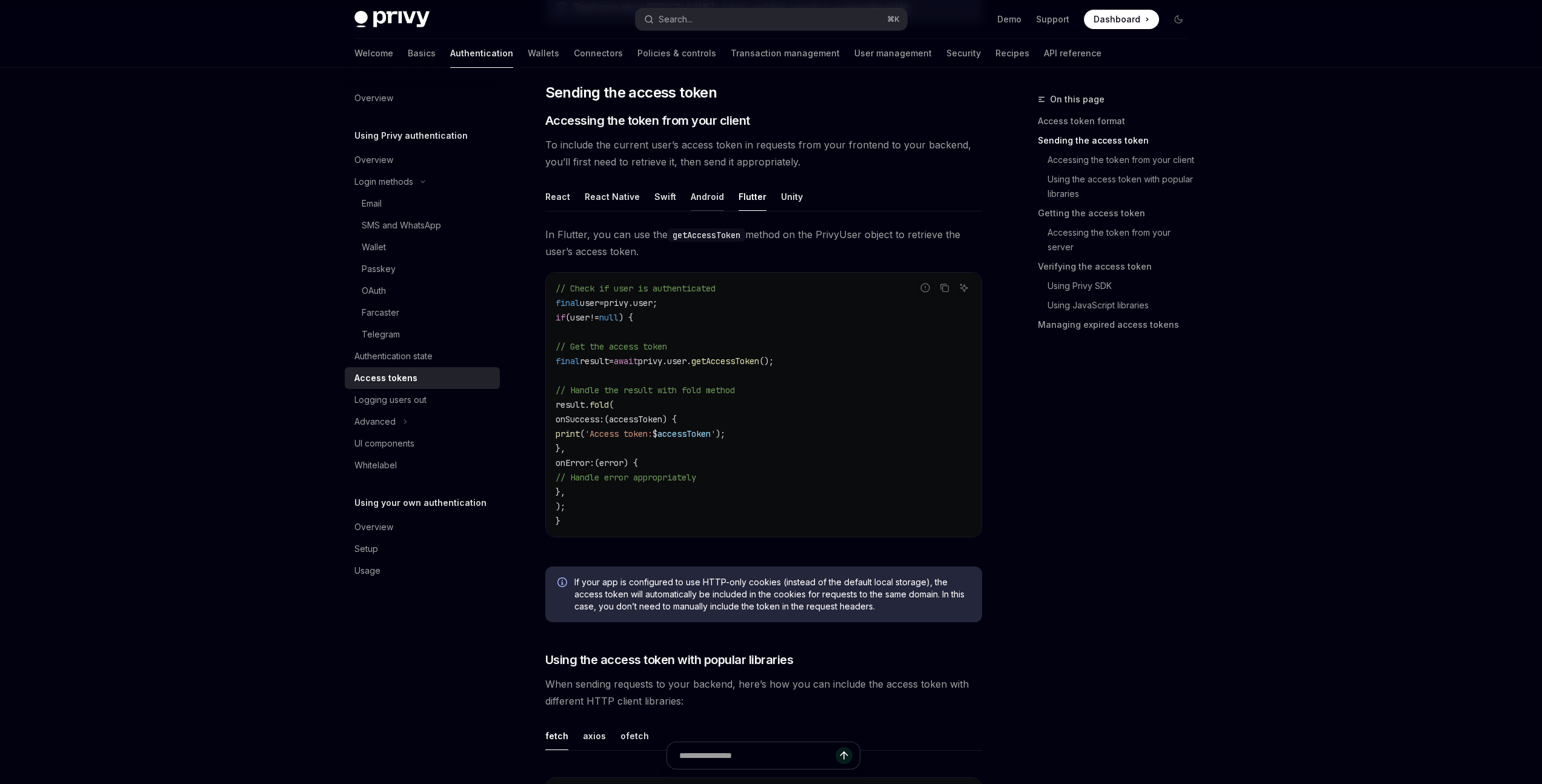
click at [698, 196] on div "Android" at bounding box center [708, 196] width 33 height 29
click at [662, 196] on div "Swift" at bounding box center [665, 196] width 22 height 29
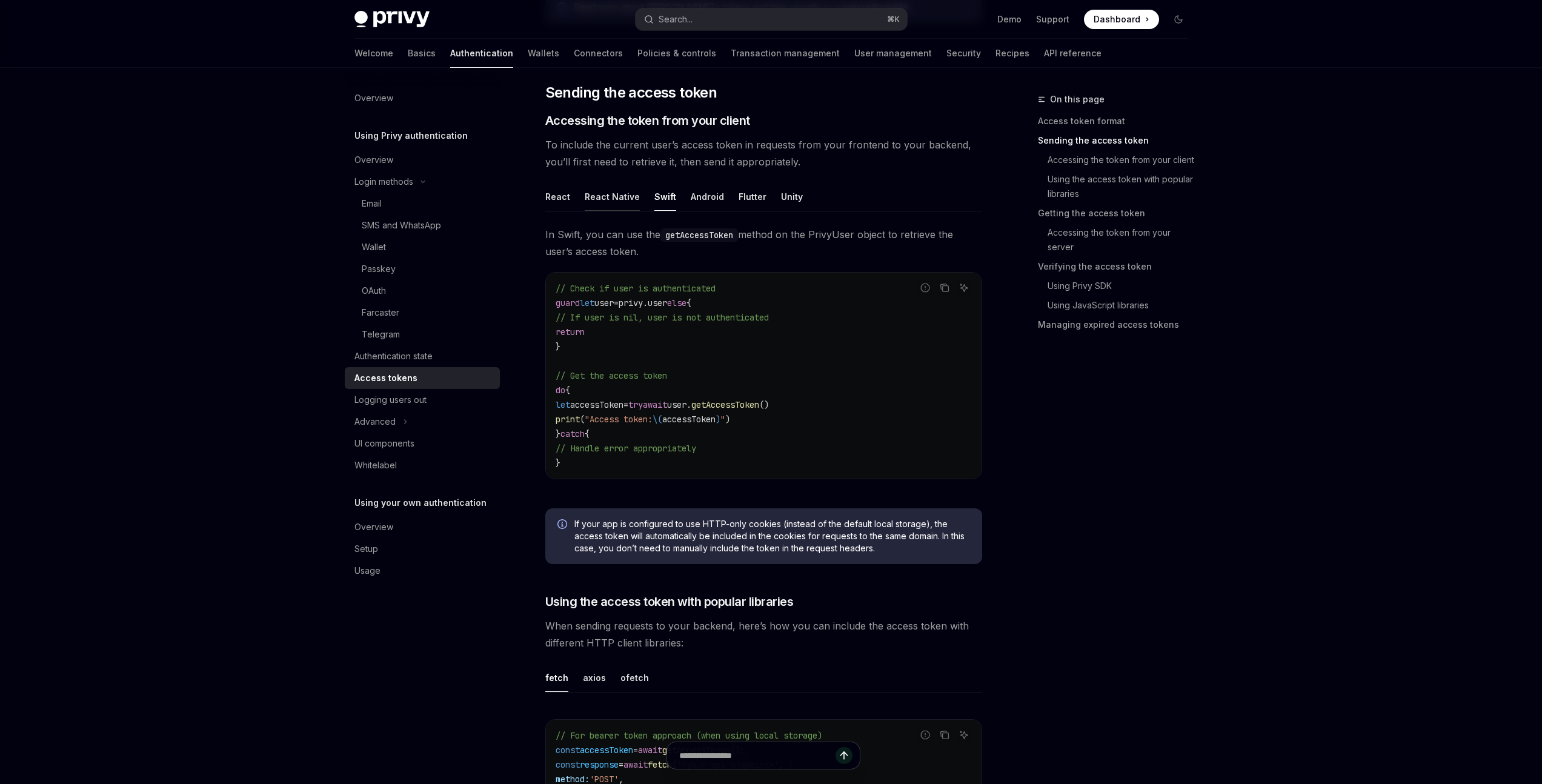
click at [609, 194] on div "React Native" at bounding box center [612, 196] width 55 height 29
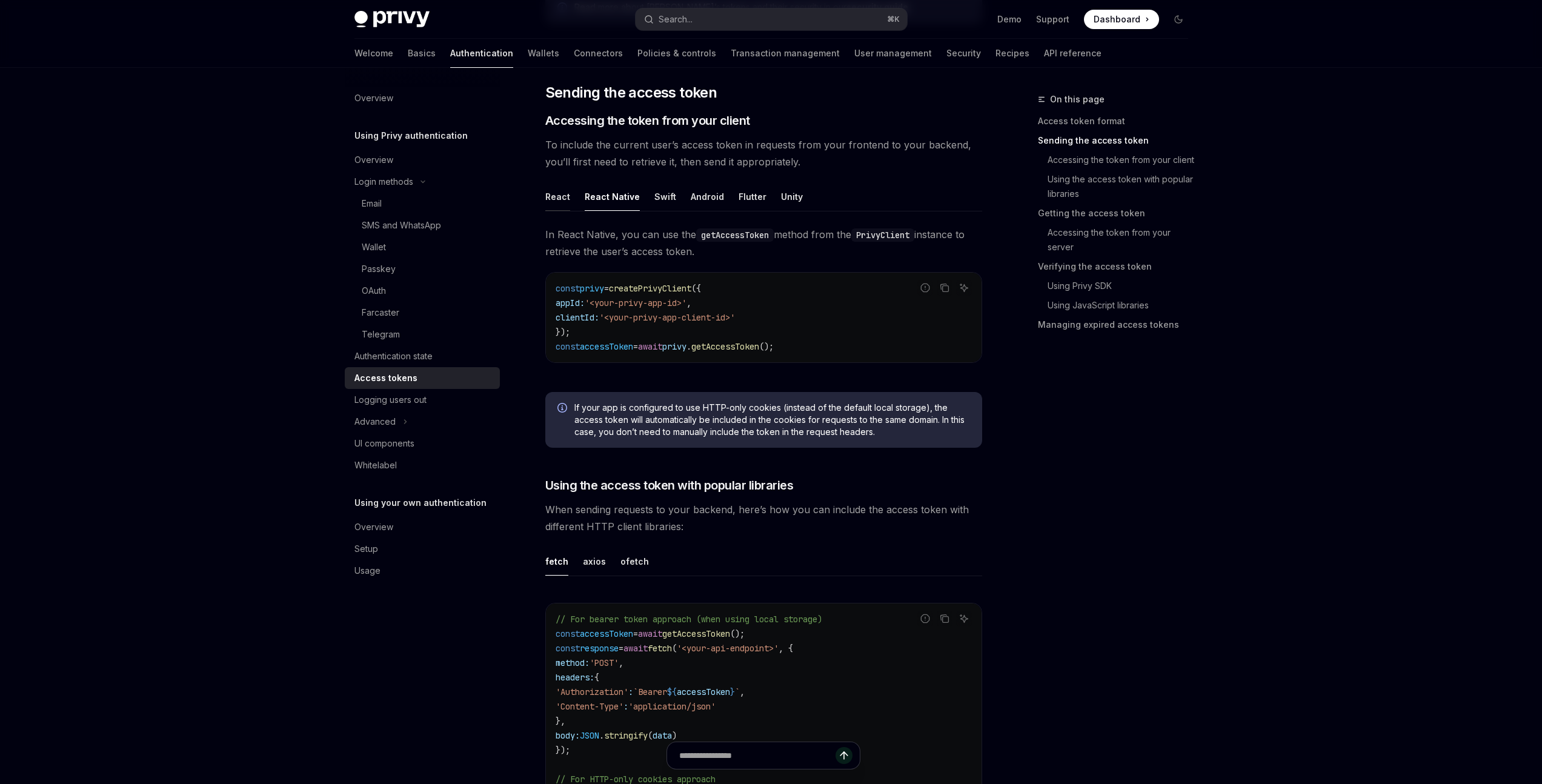
click at [561, 196] on div "React" at bounding box center [557, 196] width 25 height 29
type textarea "*"
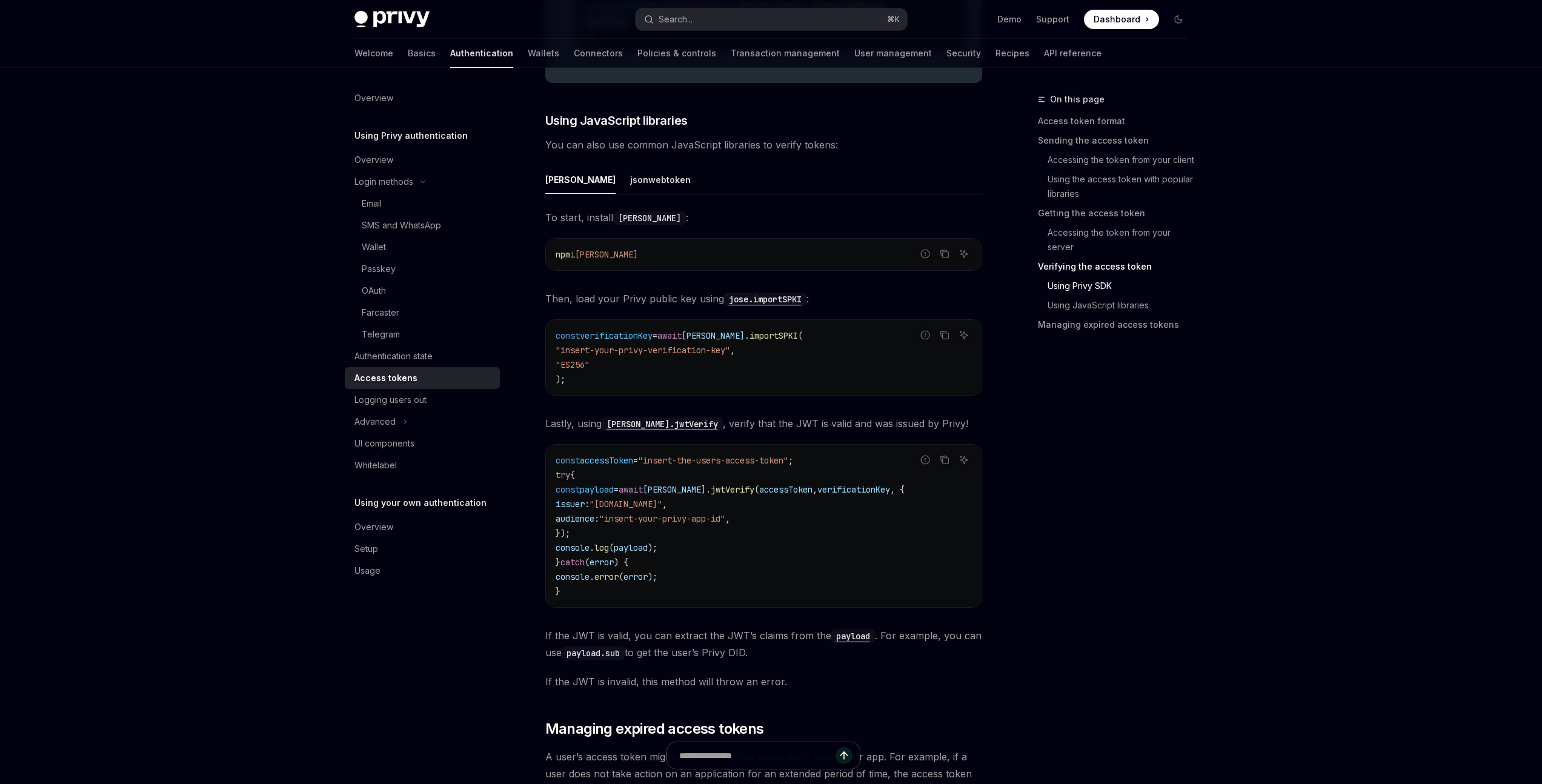
scroll to position [2695, 0]
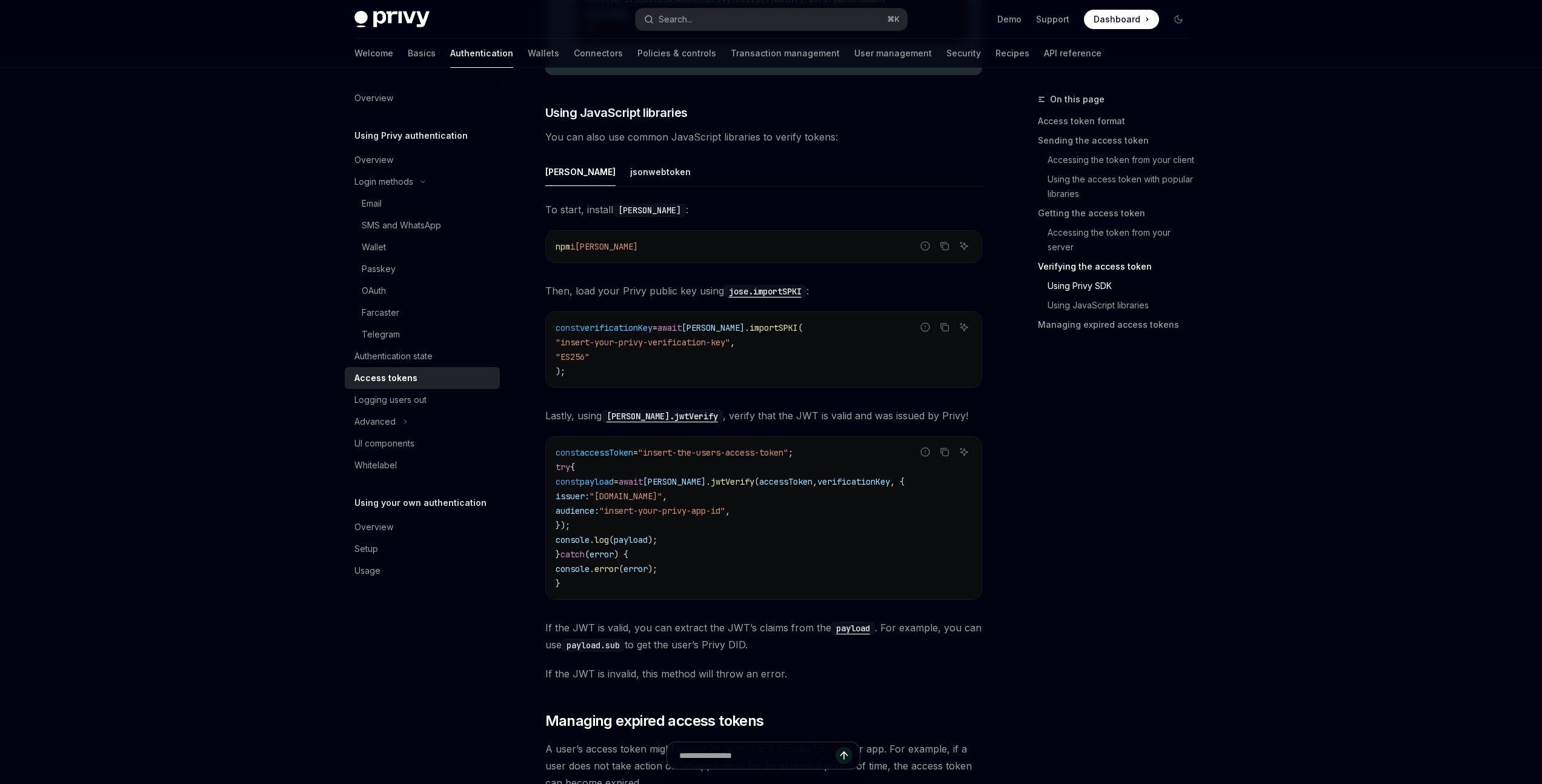
click at [626, 217] on code "[PERSON_NAME]" at bounding box center [650, 209] width 73 height 13
click at [670, 216] on span "To start, install [PERSON_NAME] :" at bounding box center [763, 209] width 437 height 17
click at [562, 218] on span "To start, install [PERSON_NAME] :" at bounding box center [763, 209] width 437 height 17
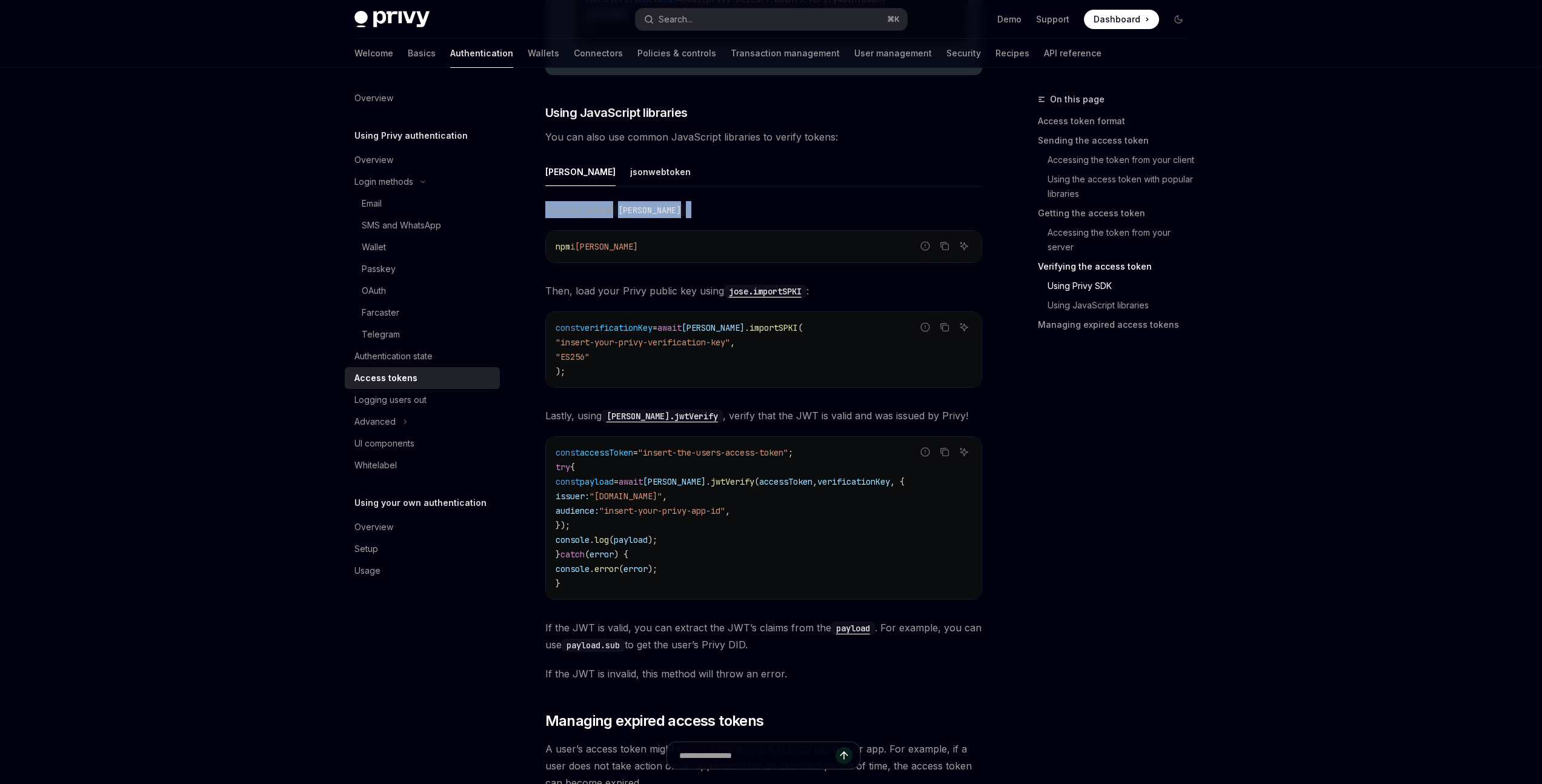
click at [562, 218] on span "To start, install [PERSON_NAME] :" at bounding box center [763, 209] width 437 height 17
click at [593, 215] on span "To start, install [PERSON_NAME] :" at bounding box center [763, 209] width 437 height 17
click at [627, 214] on code "[PERSON_NAME]" at bounding box center [650, 209] width 73 height 13
click at [676, 215] on span "To start, install [PERSON_NAME] :" at bounding box center [763, 209] width 437 height 17
